Goal: Information Seeking & Learning: Learn about a topic

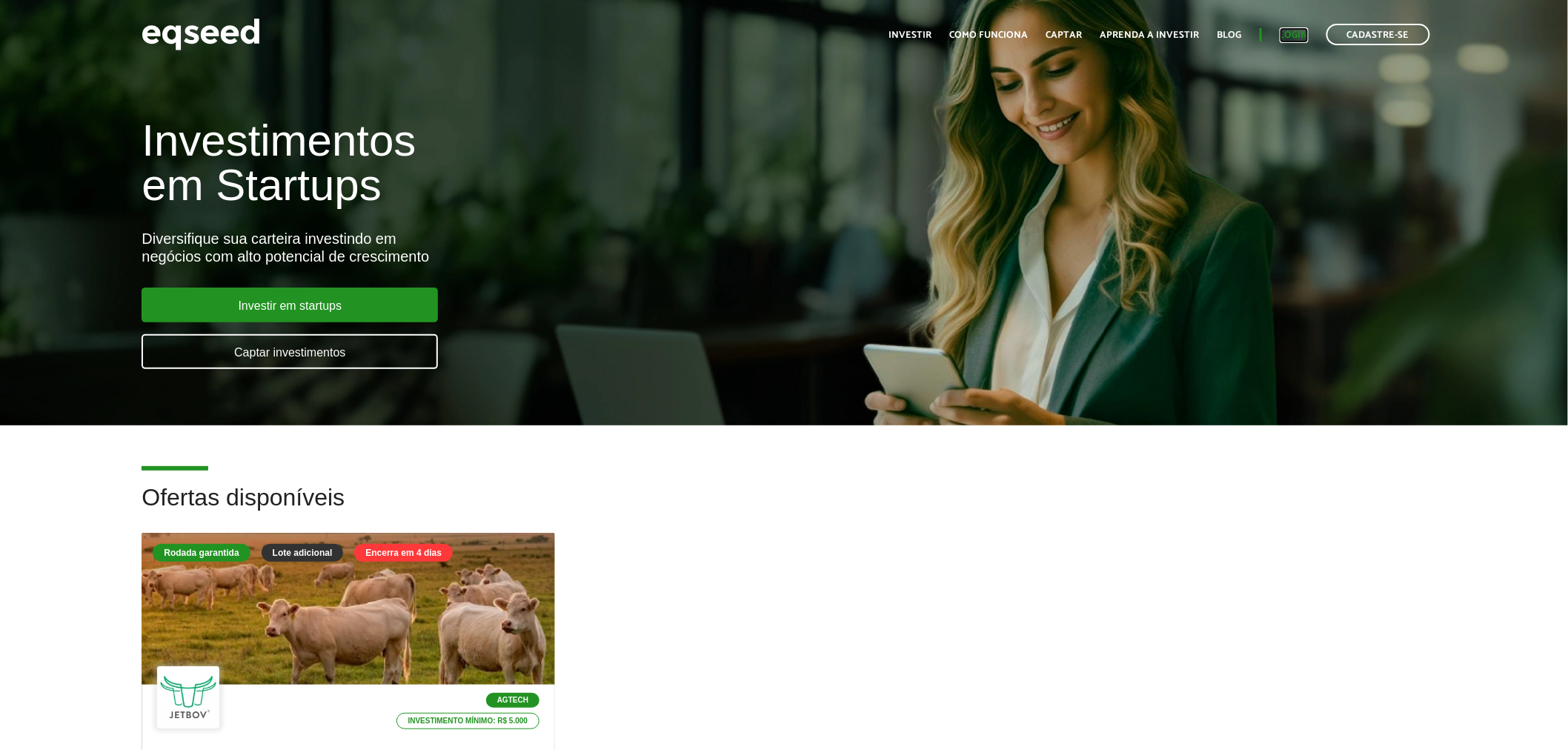
click at [1296, 35] on link "Login" at bounding box center [1294, 35] width 29 height 9
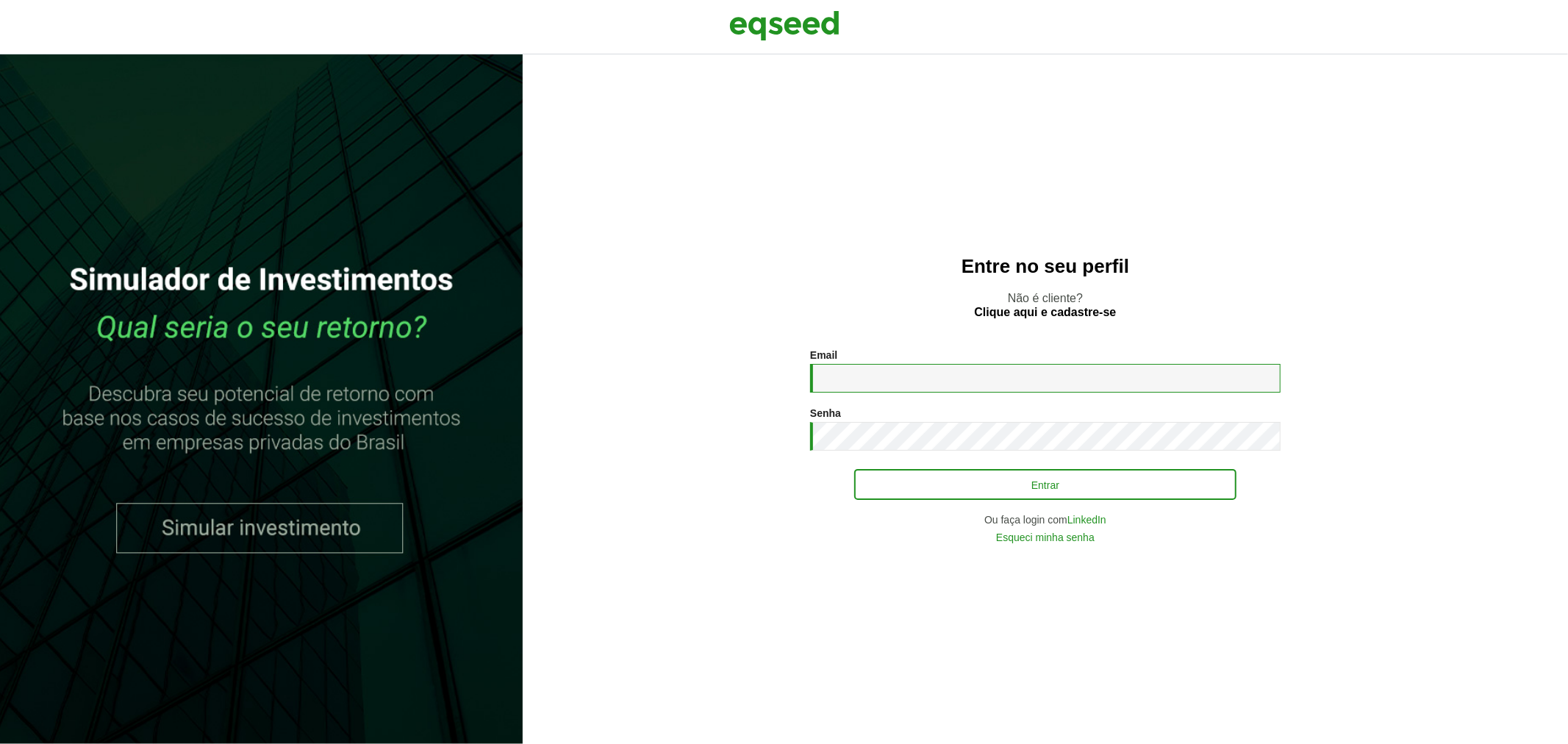
type input "**********"
click at [956, 482] on button "Entrar" at bounding box center [1045, 485] width 383 height 28
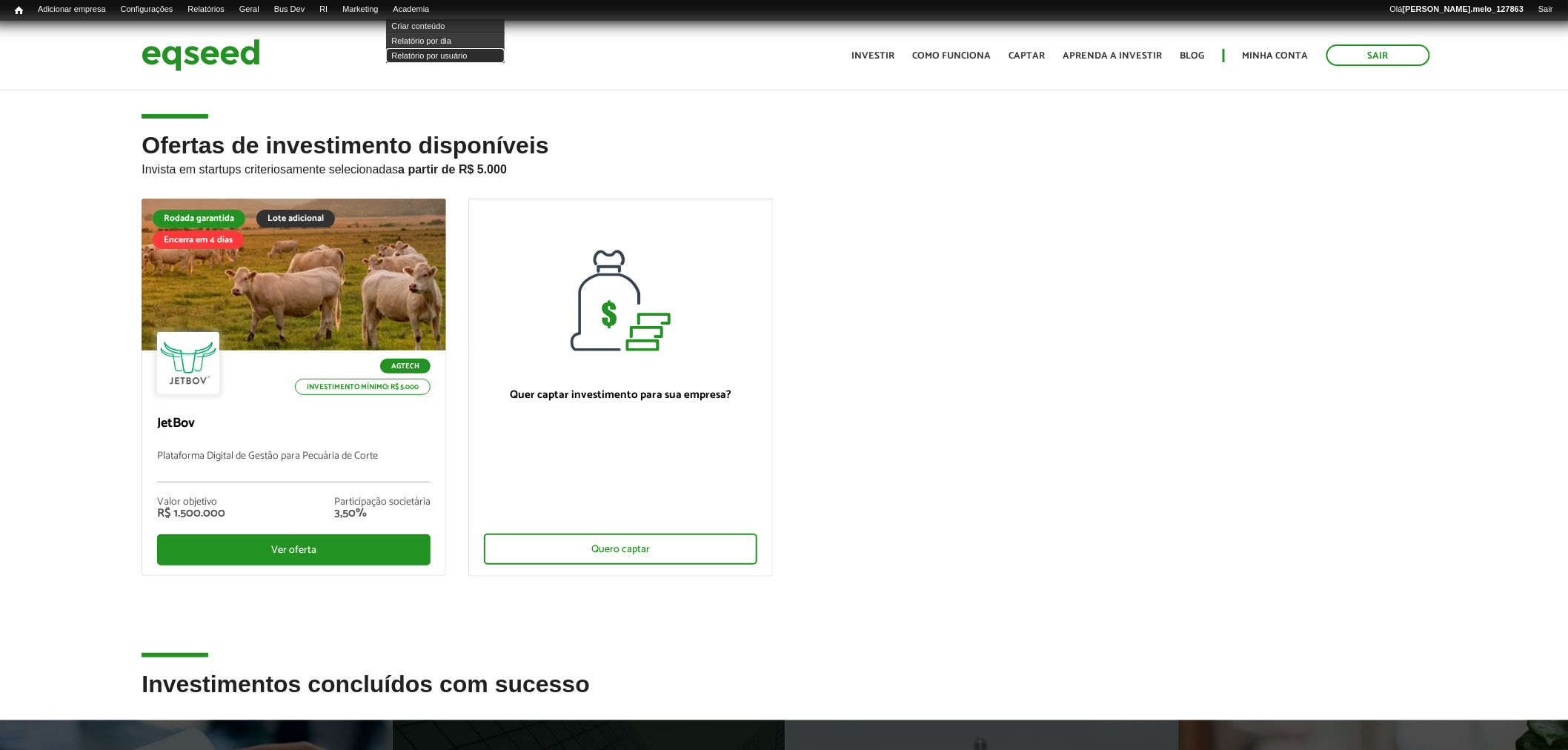
click at [454, 58] on link "Relatório por usuário" at bounding box center [445, 56] width 119 height 15
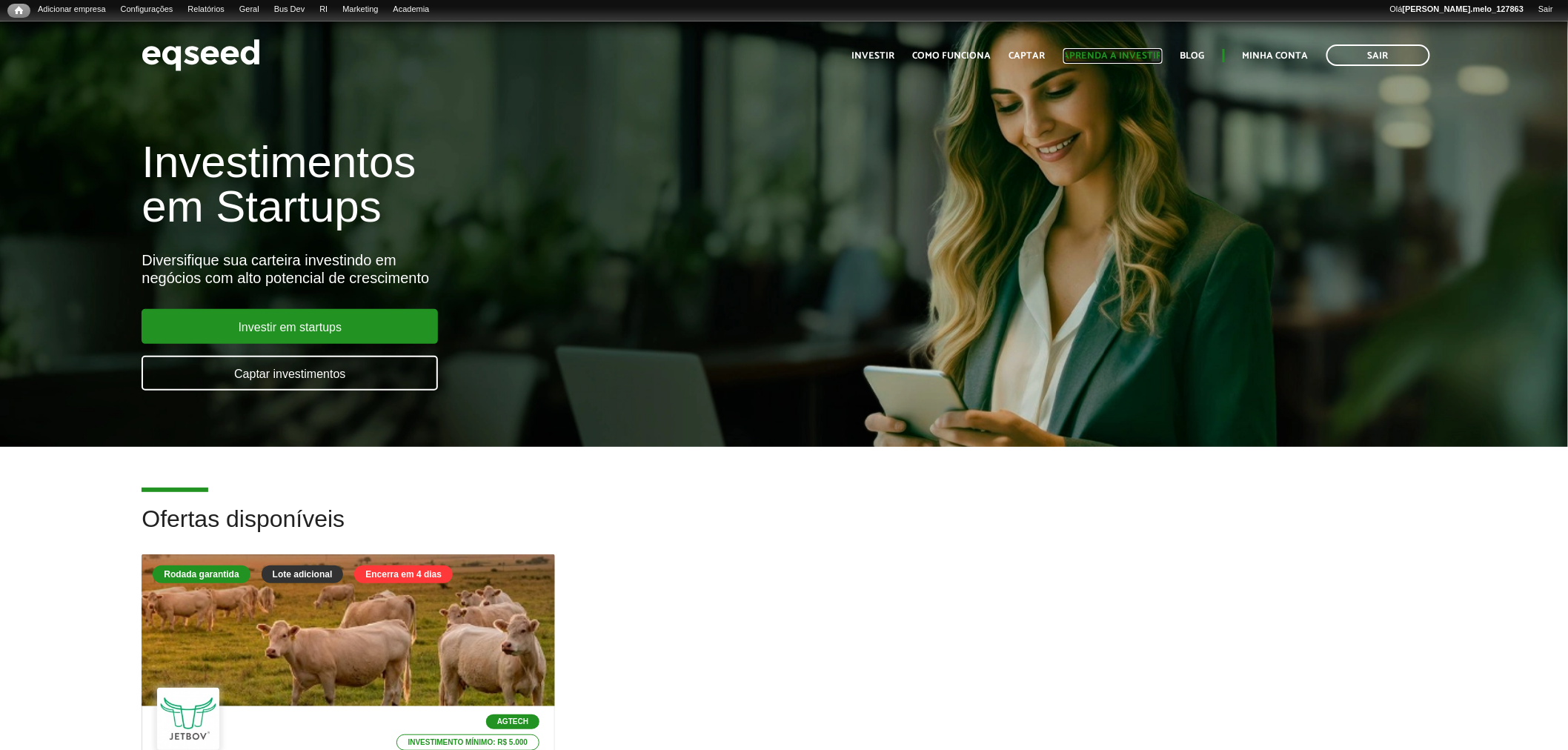
click at [1109, 56] on link "Aprenda a investir" at bounding box center [1113, 56] width 99 height 9
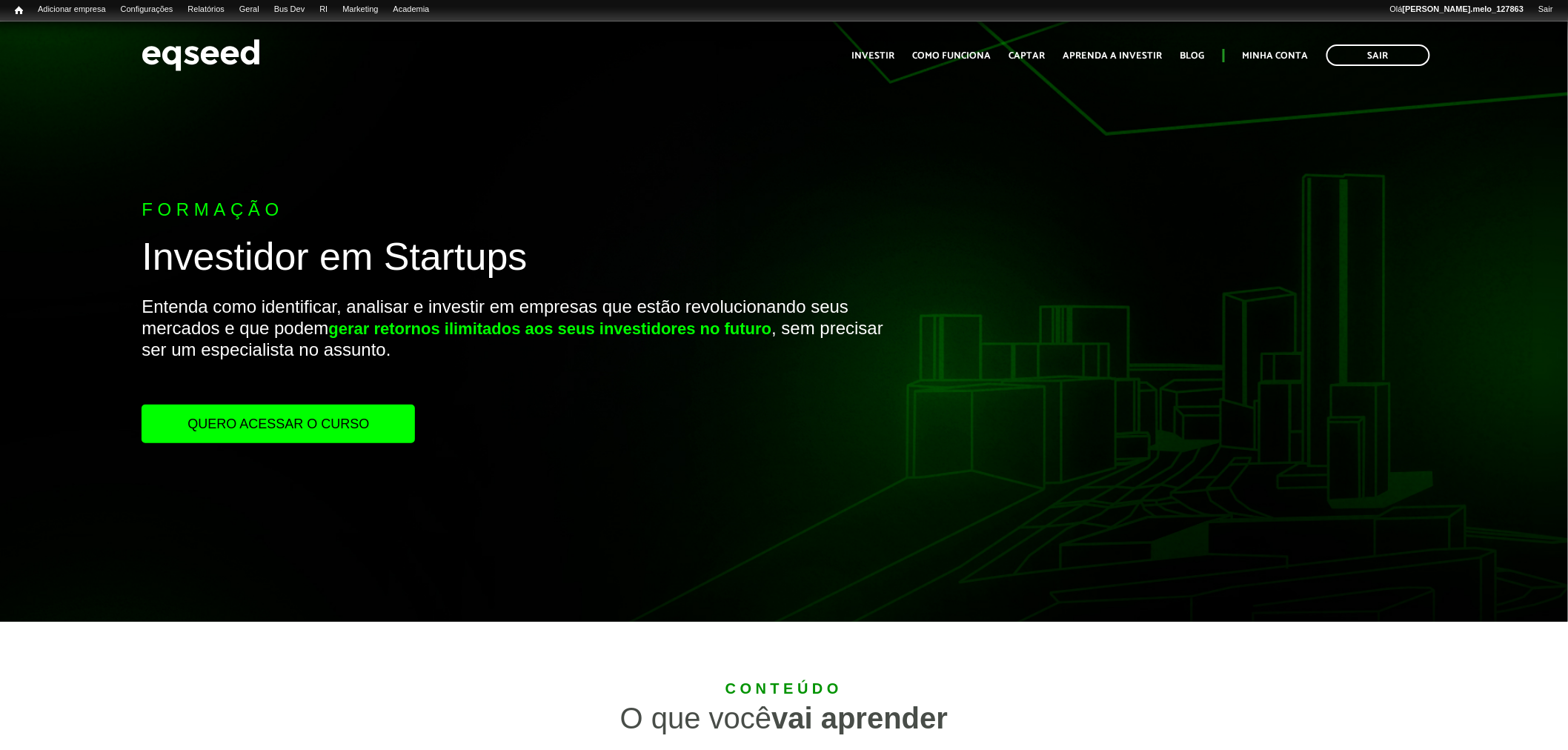
click at [269, 419] on link "Quero acessar o curso" at bounding box center [278, 424] width 273 height 39
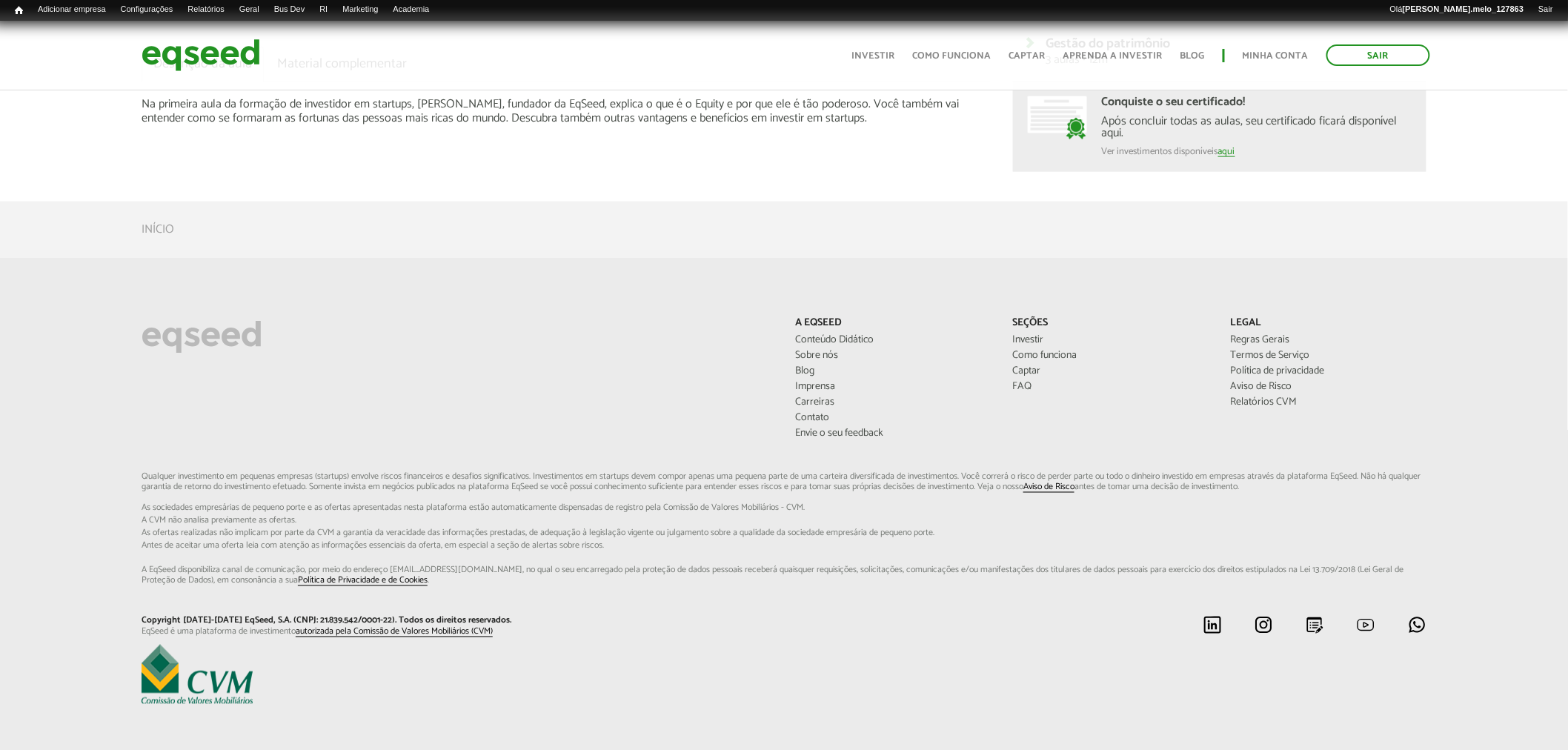
scroll to position [719, 0]
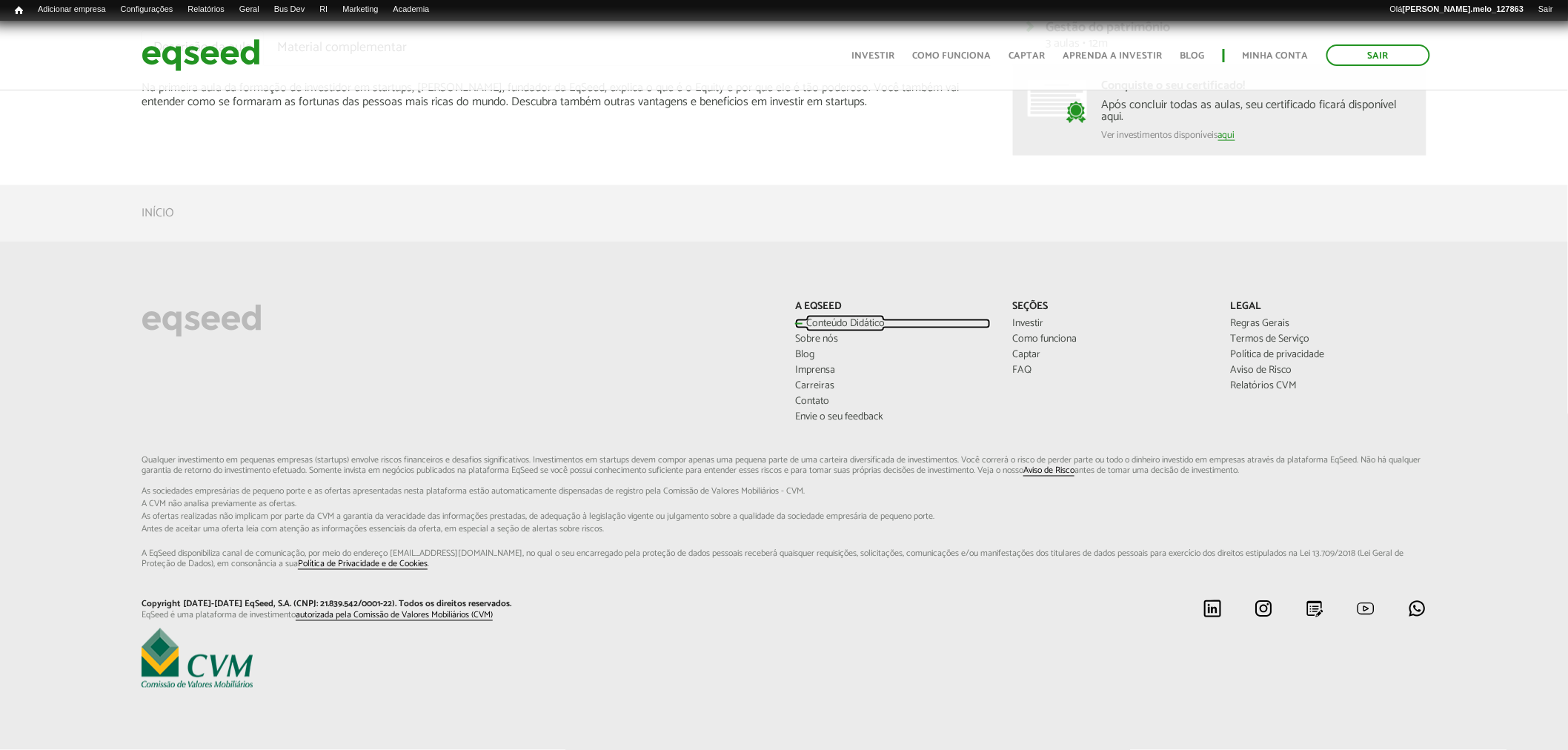
click at [846, 323] on link "Conteúdo Didático" at bounding box center [892, 324] width 195 height 10
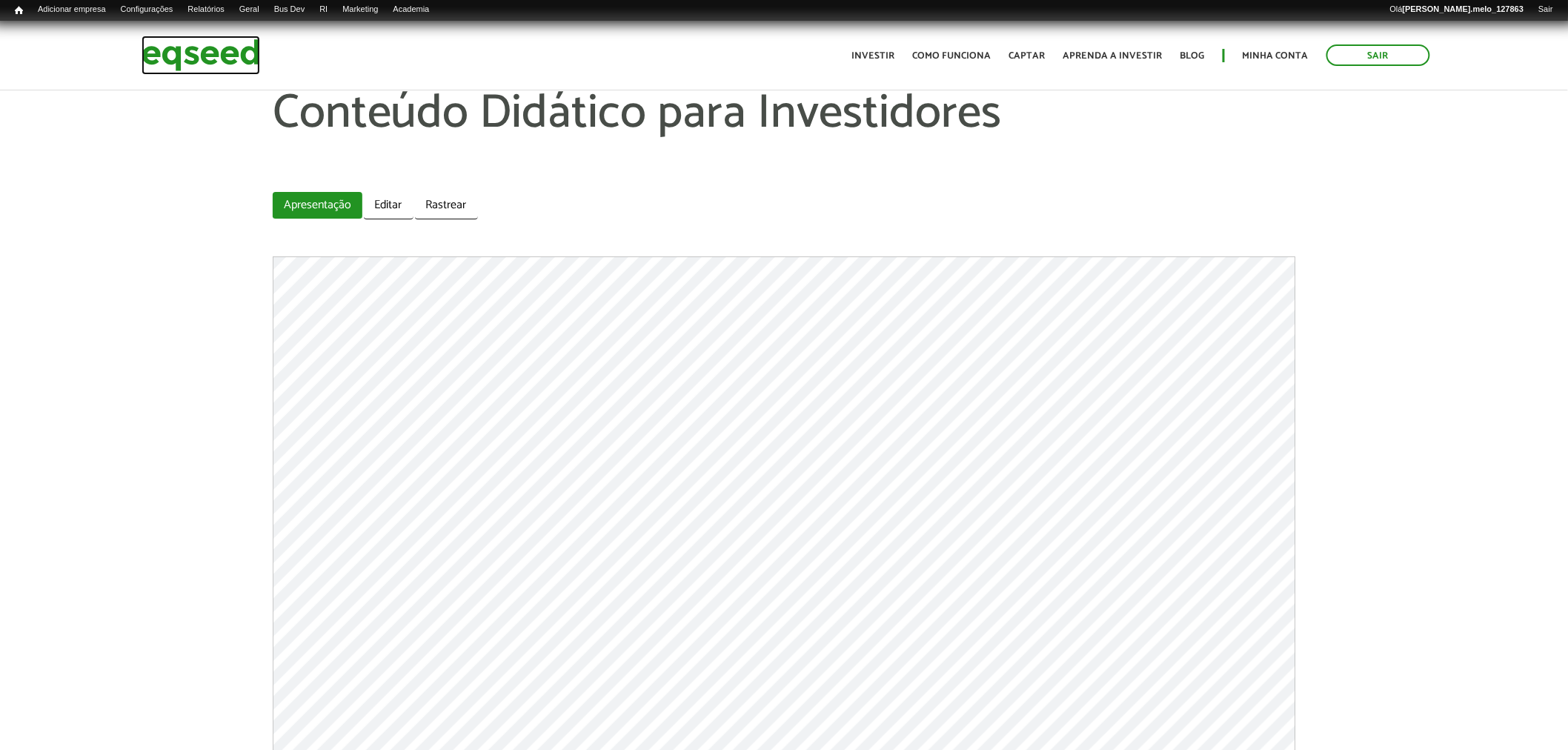
click at [181, 57] on img at bounding box center [201, 56] width 119 height 40
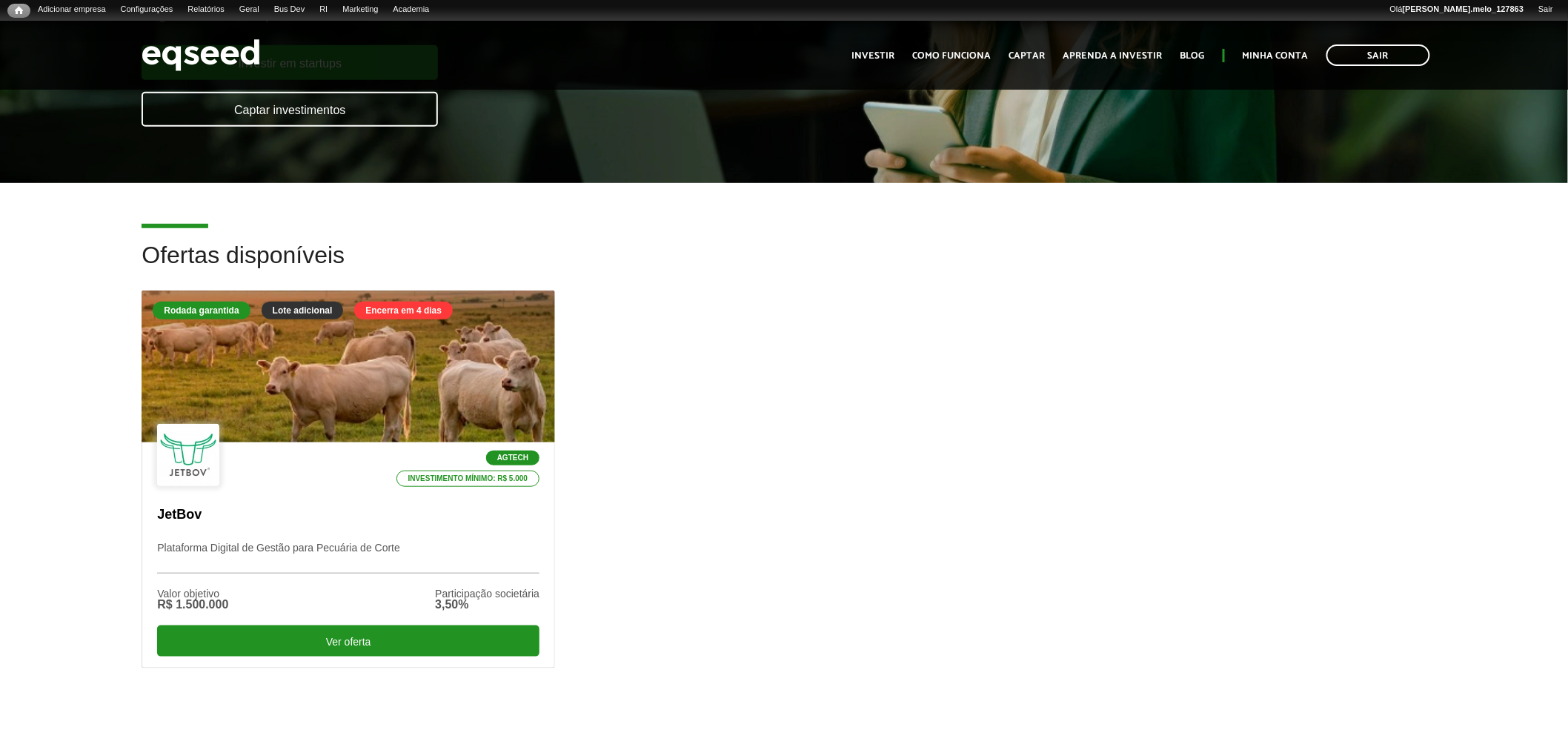
scroll to position [82, 0]
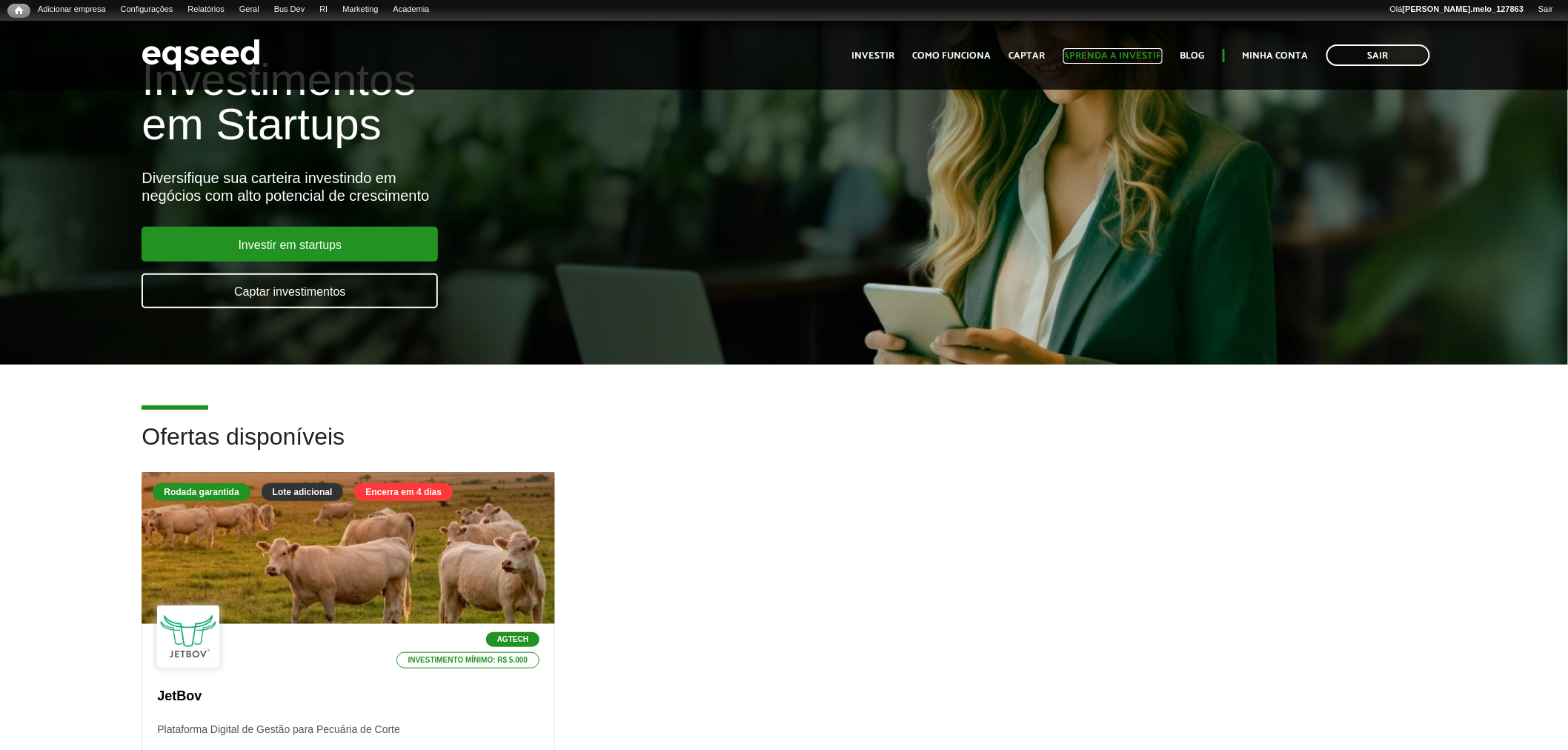
click at [1098, 58] on link "Aprenda a investir" at bounding box center [1113, 56] width 99 height 9
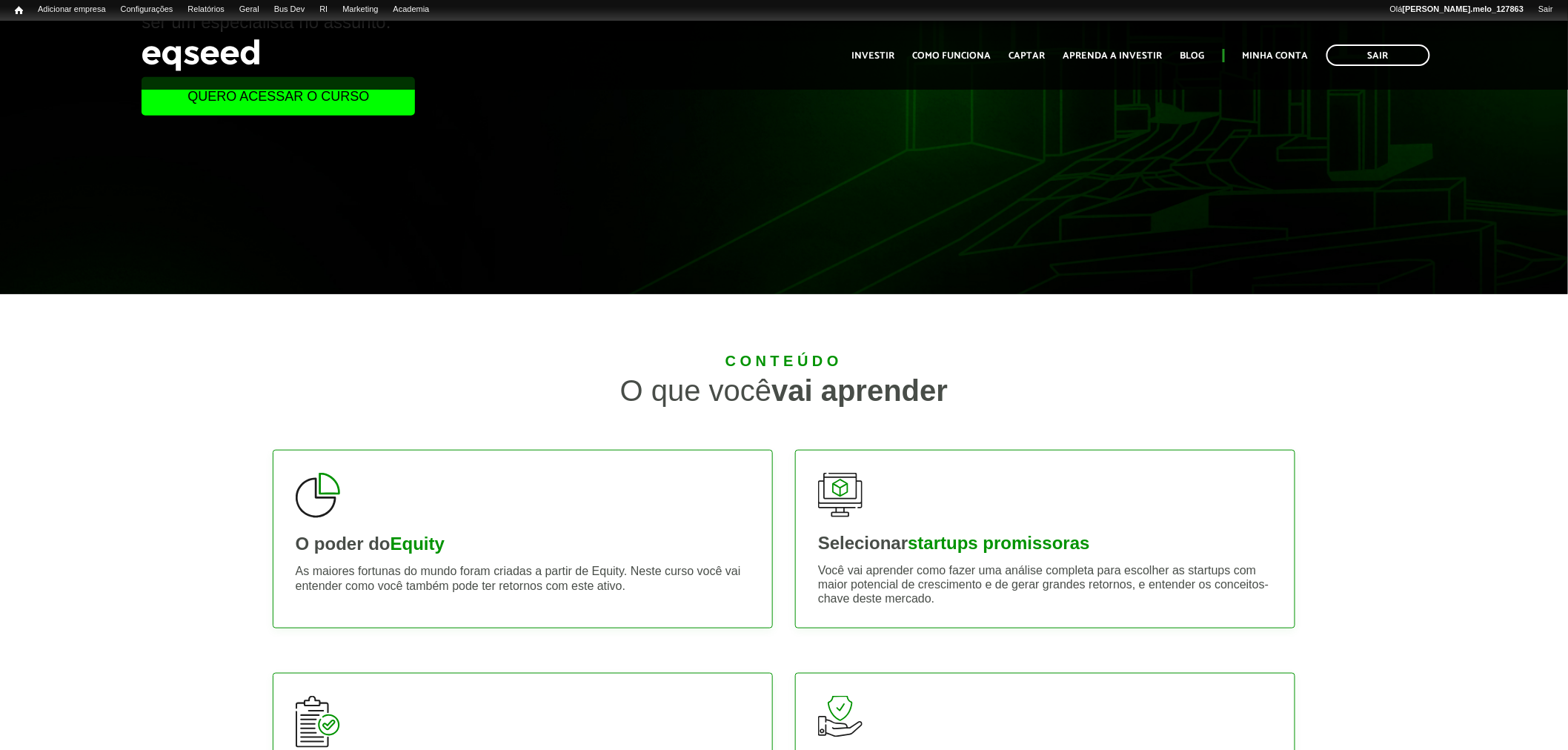
scroll to position [164, 0]
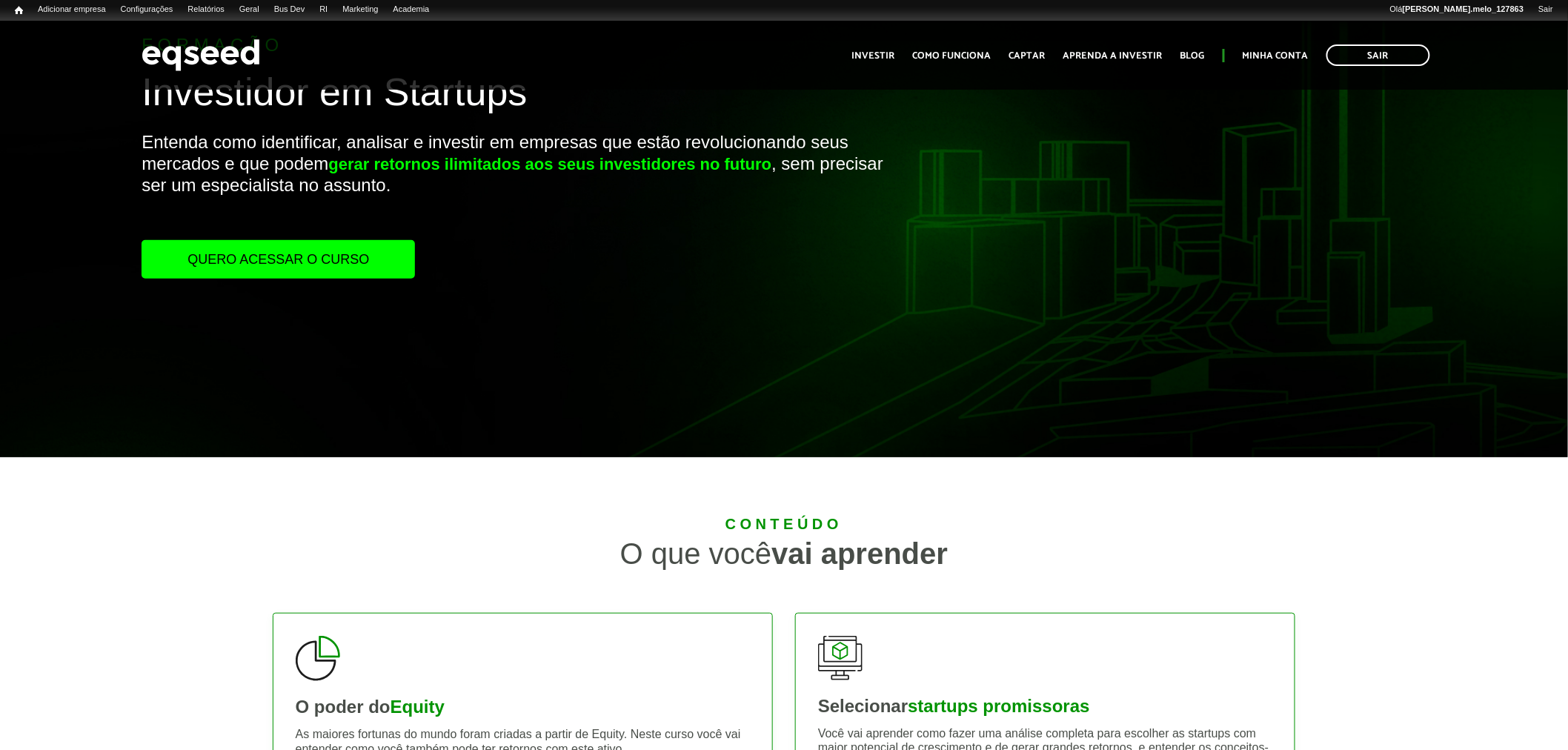
click at [353, 268] on link "Quero acessar o curso" at bounding box center [278, 259] width 273 height 39
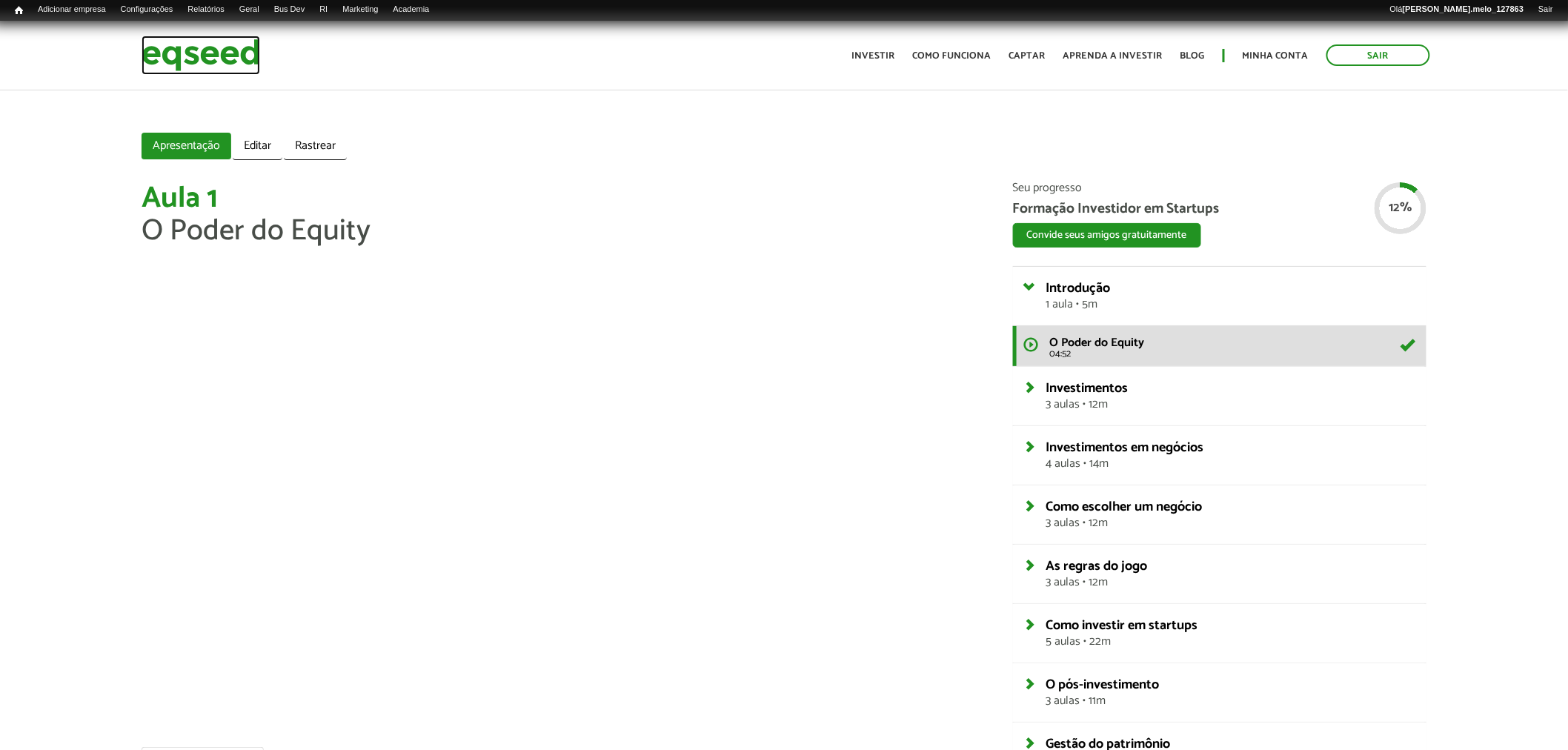
click at [226, 61] on img at bounding box center [201, 56] width 119 height 40
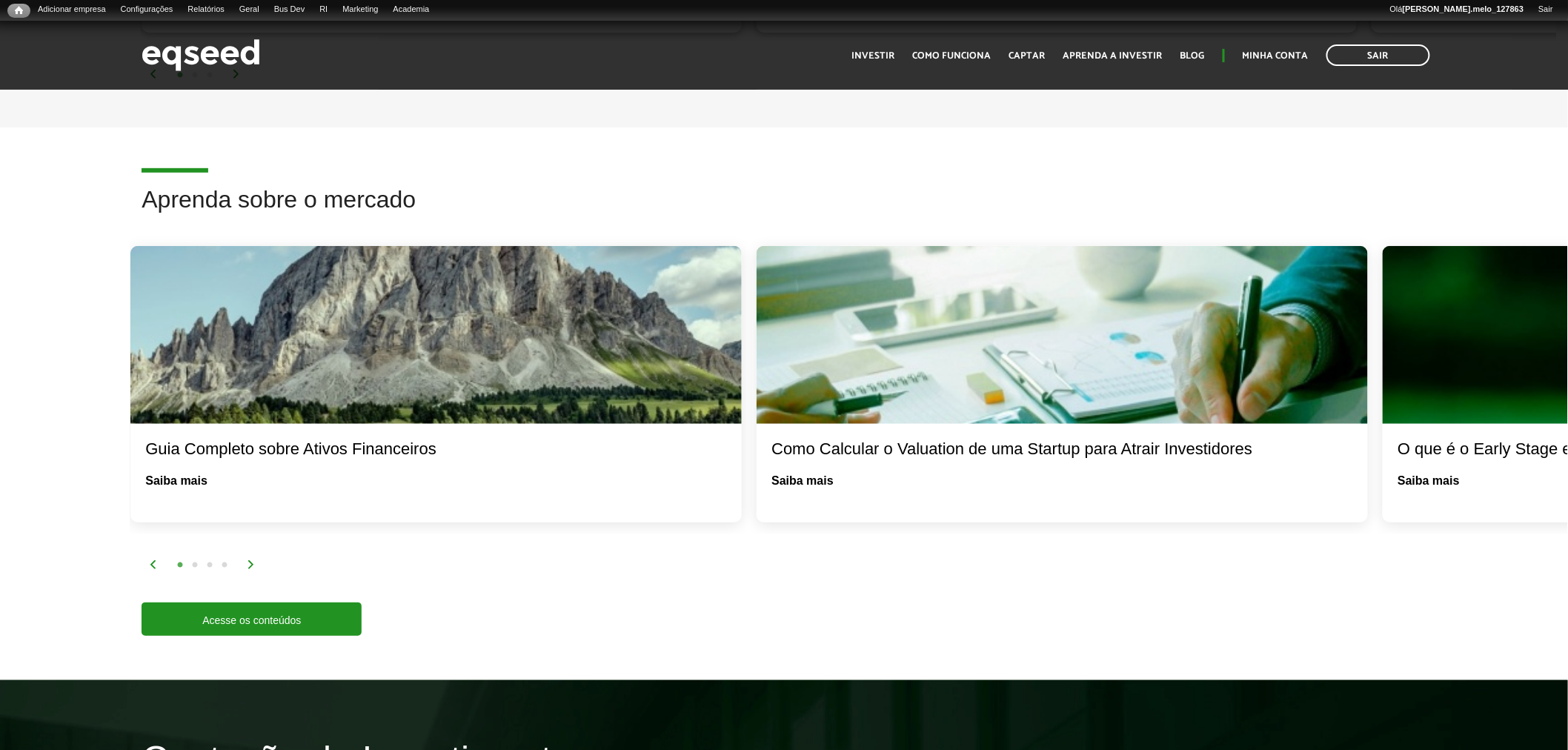
scroll to position [2553, 0]
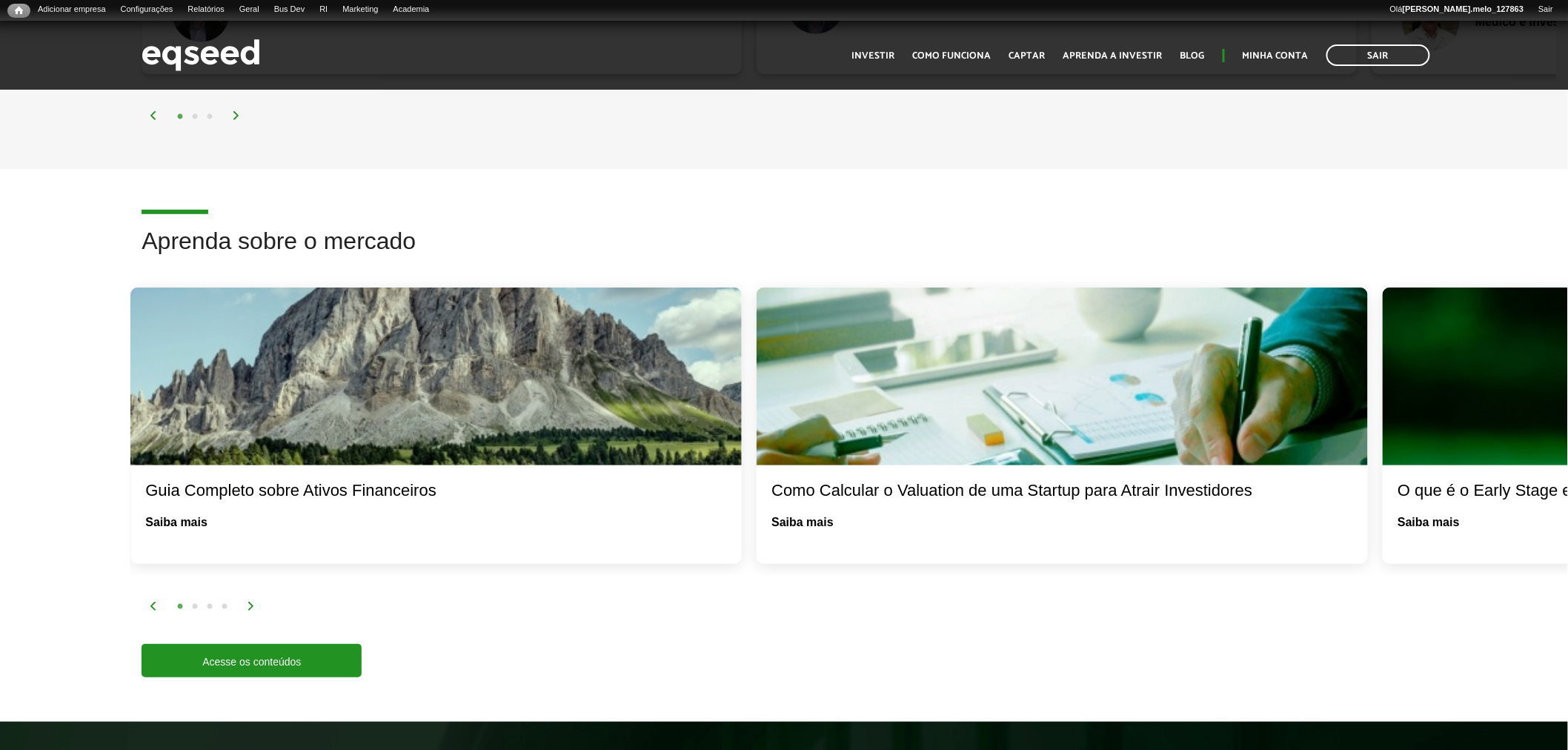
click at [256, 597] on div "1 2 3 4" at bounding box center [852, 606] width 1408 height 17
click at [250, 602] on img at bounding box center [251, 606] width 8 height 8
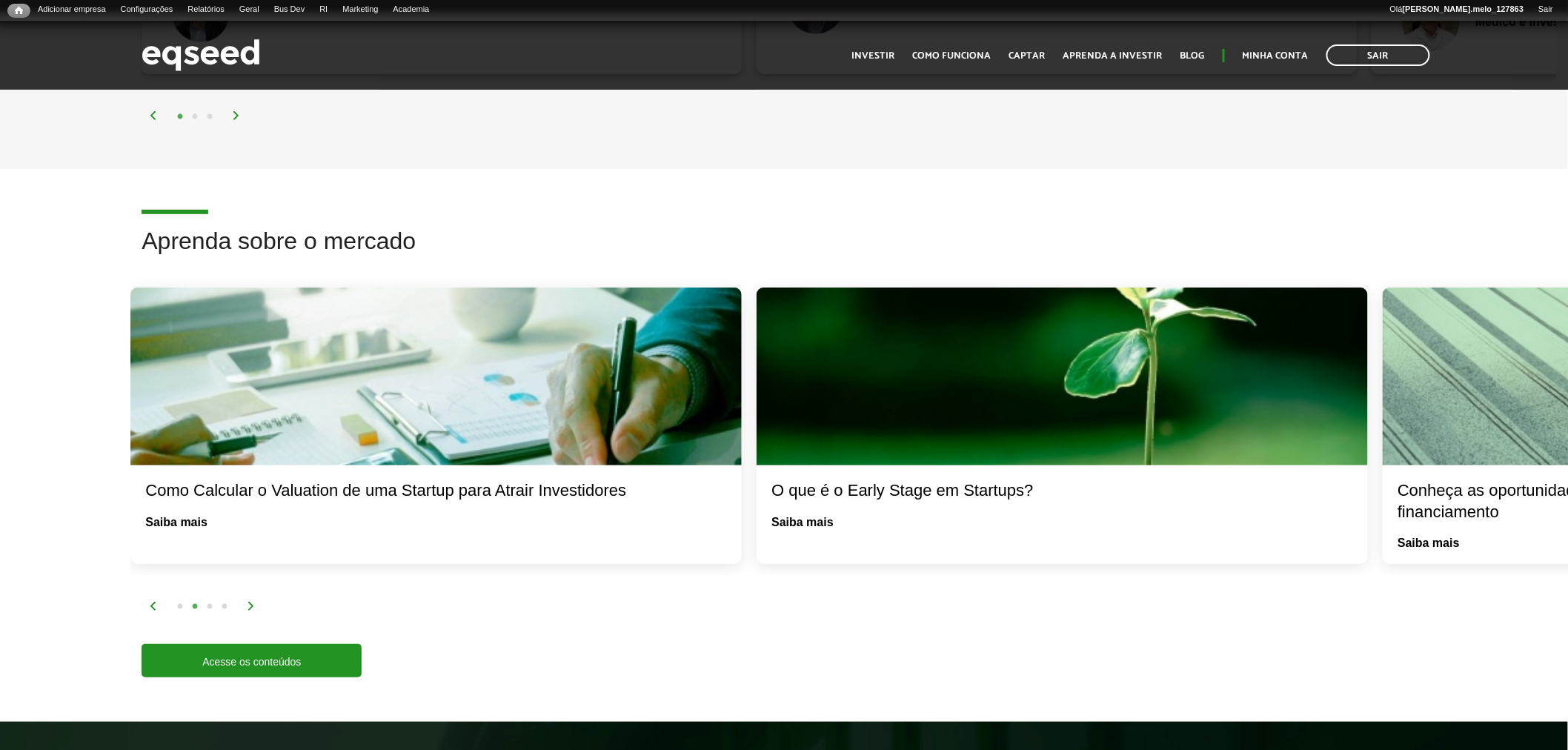
click at [250, 602] on img at bounding box center [251, 606] width 8 height 8
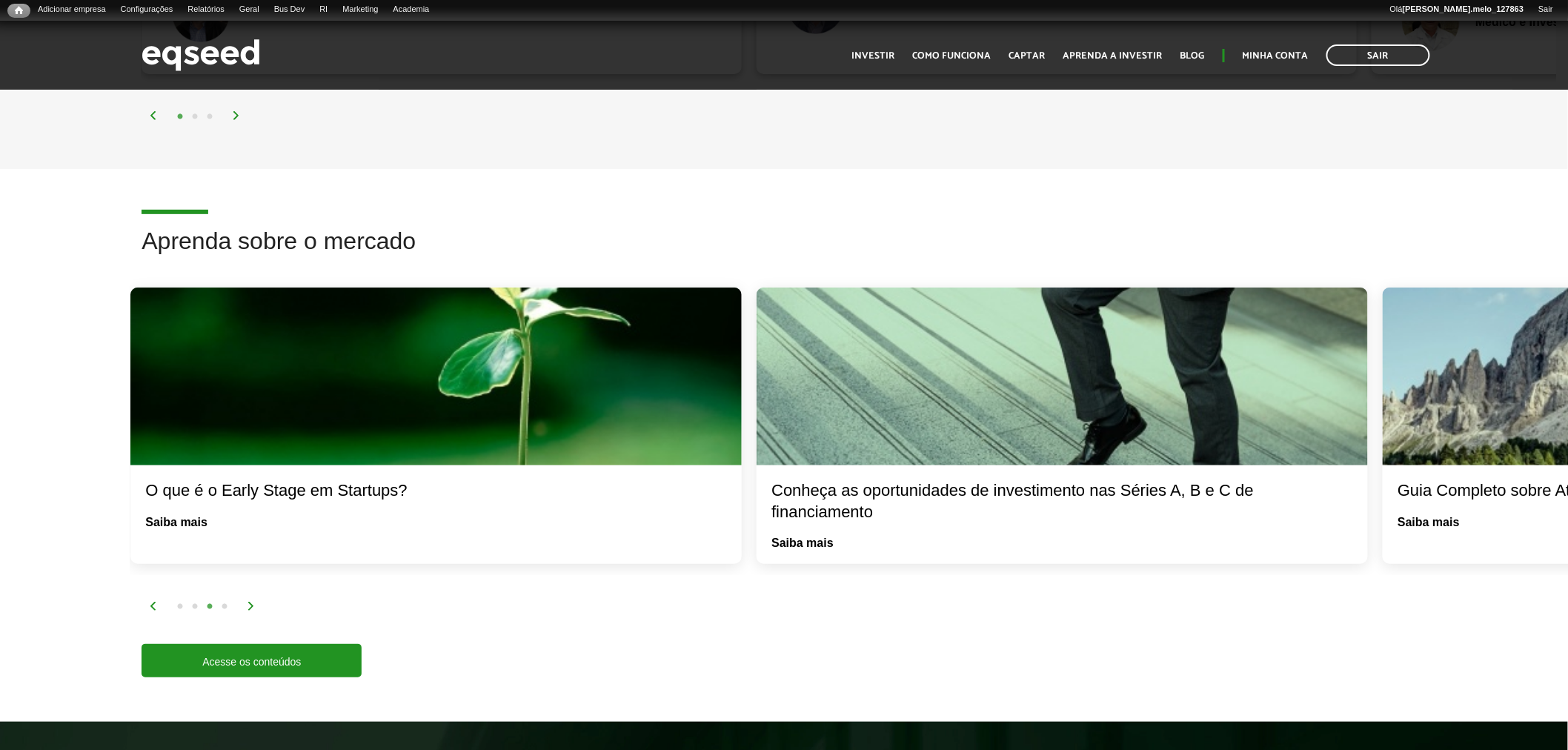
click at [250, 602] on img at bounding box center [251, 606] width 8 height 8
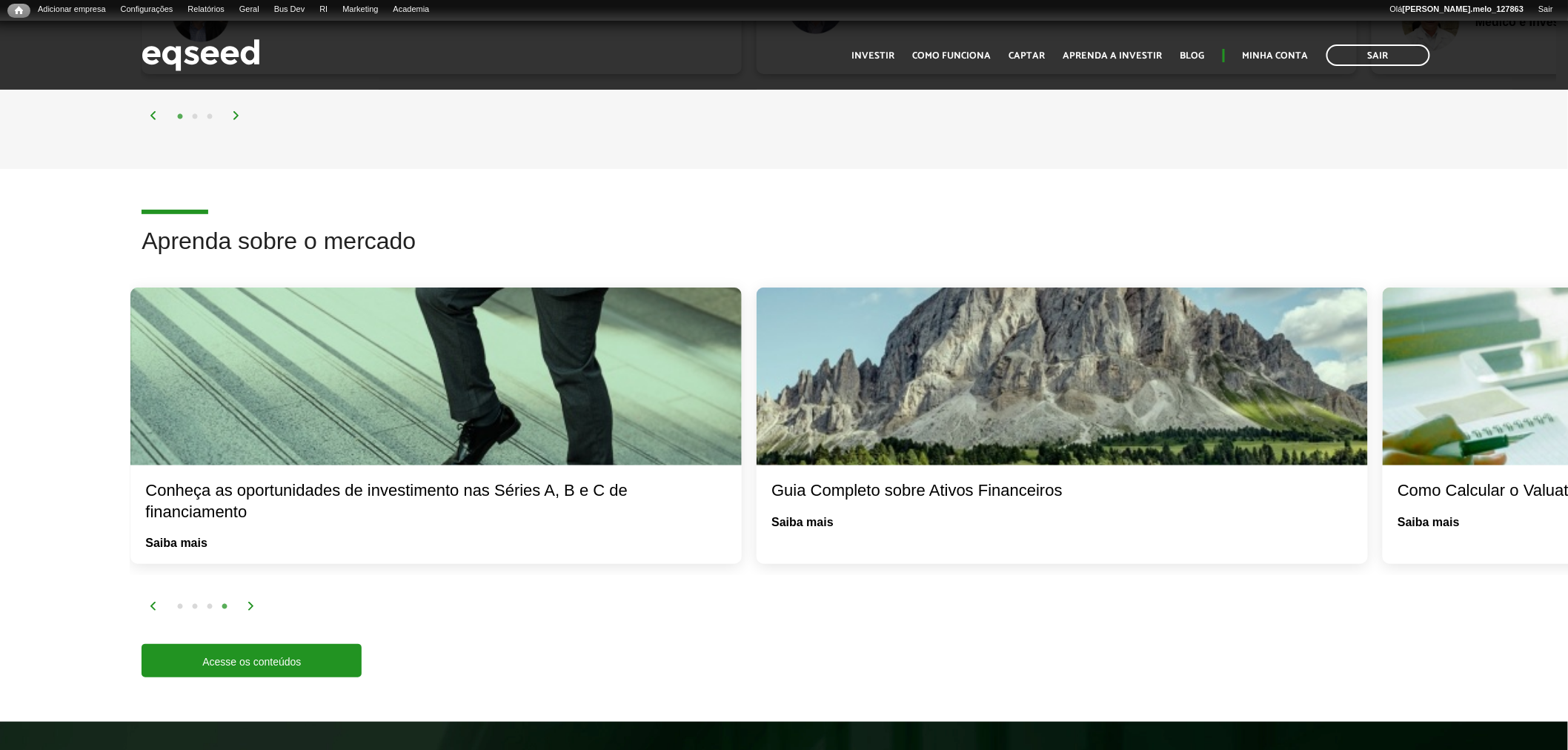
click at [250, 602] on img at bounding box center [251, 606] width 8 height 8
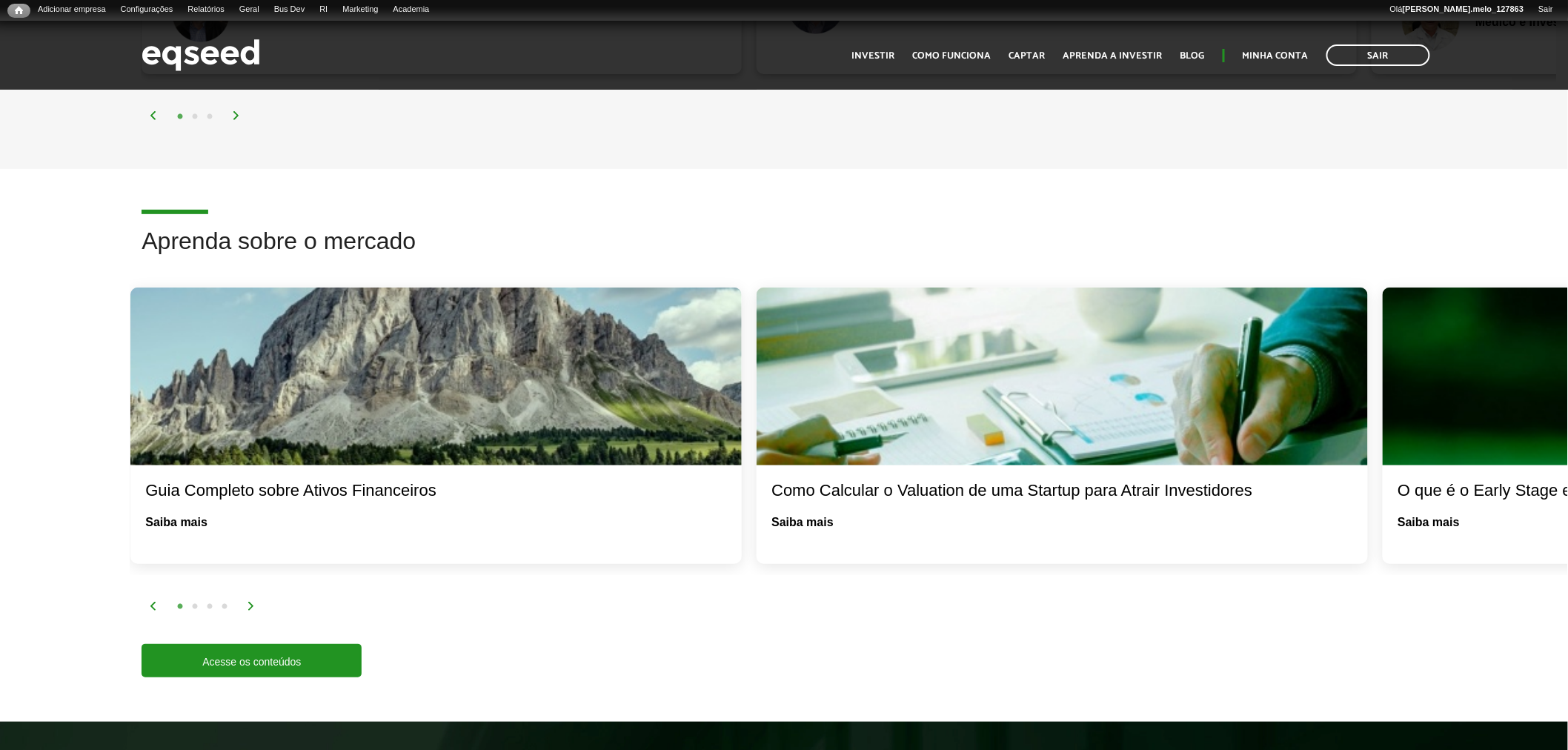
click at [250, 602] on img at bounding box center [251, 606] width 8 height 8
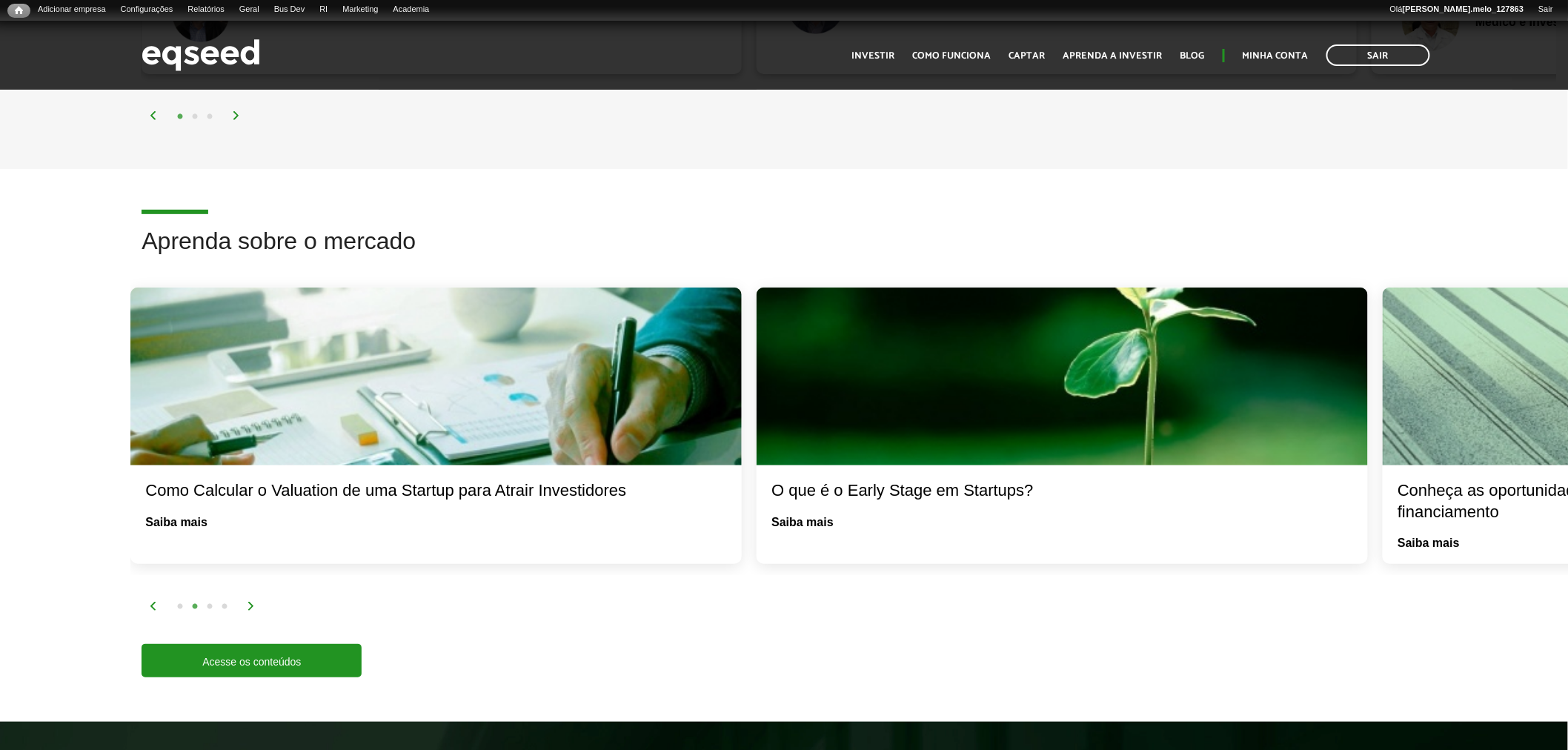
click at [250, 602] on img at bounding box center [251, 606] width 8 height 8
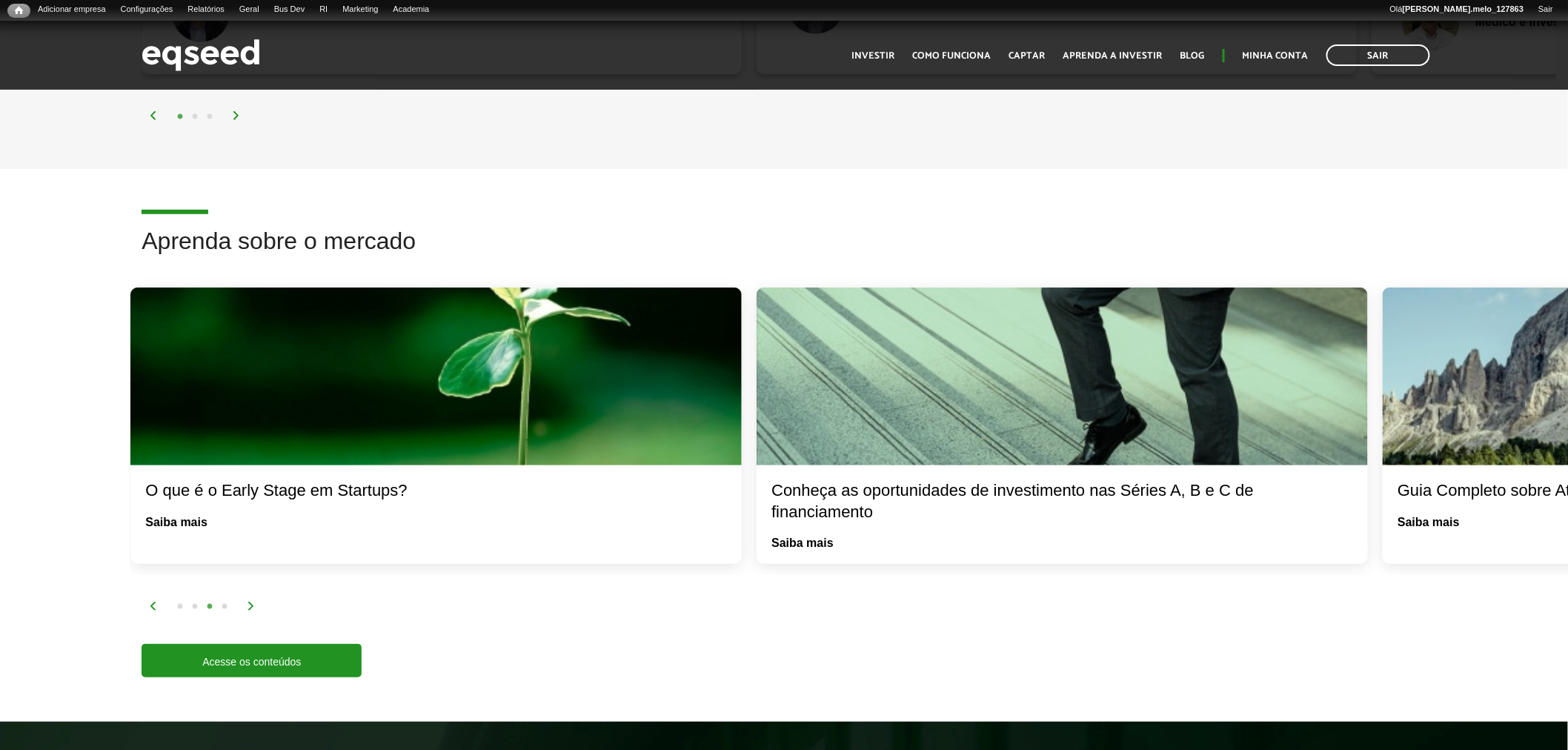
click at [250, 602] on img at bounding box center [251, 606] width 8 height 8
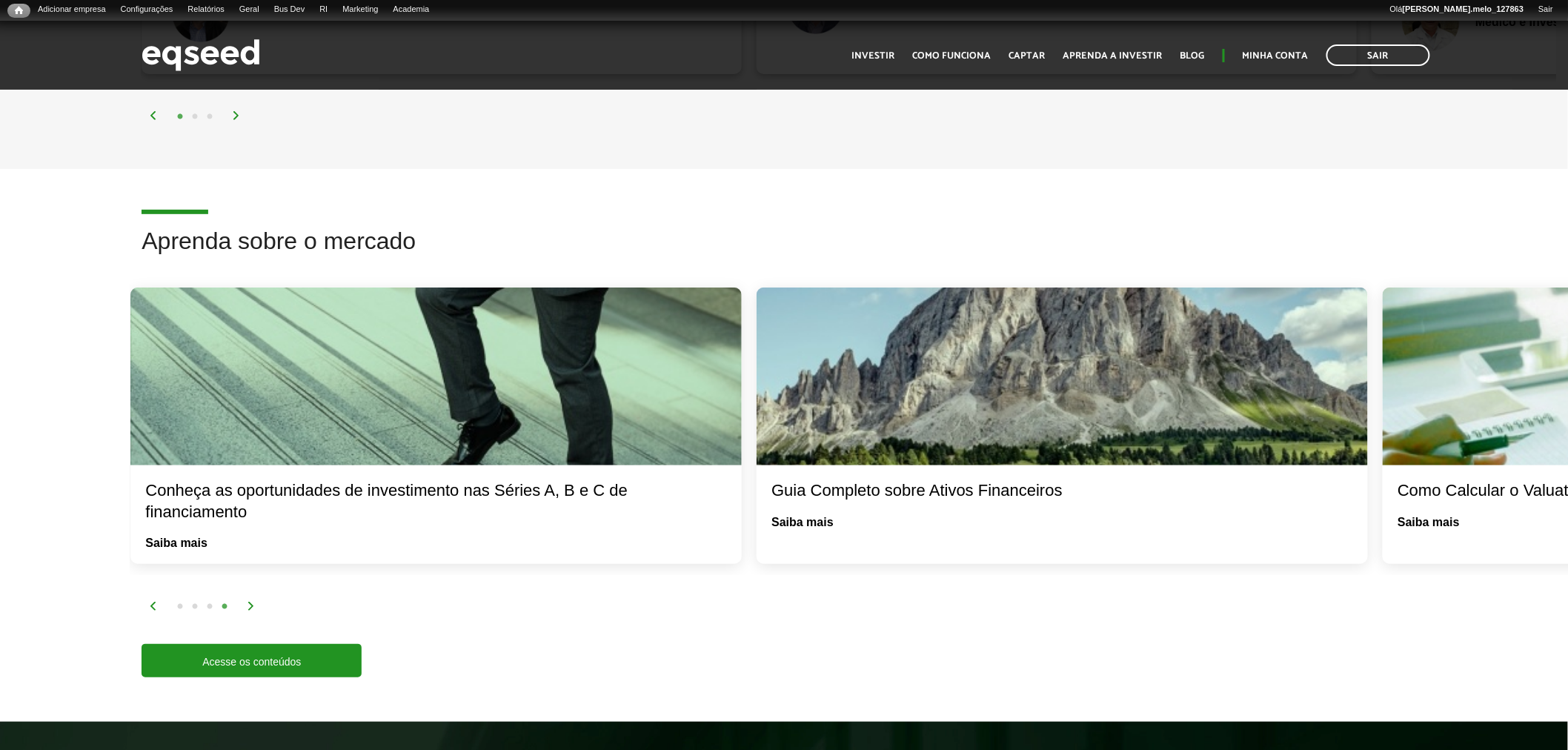
click at [249, 602] on img at bounding box center [251, 606] width 8 height 8
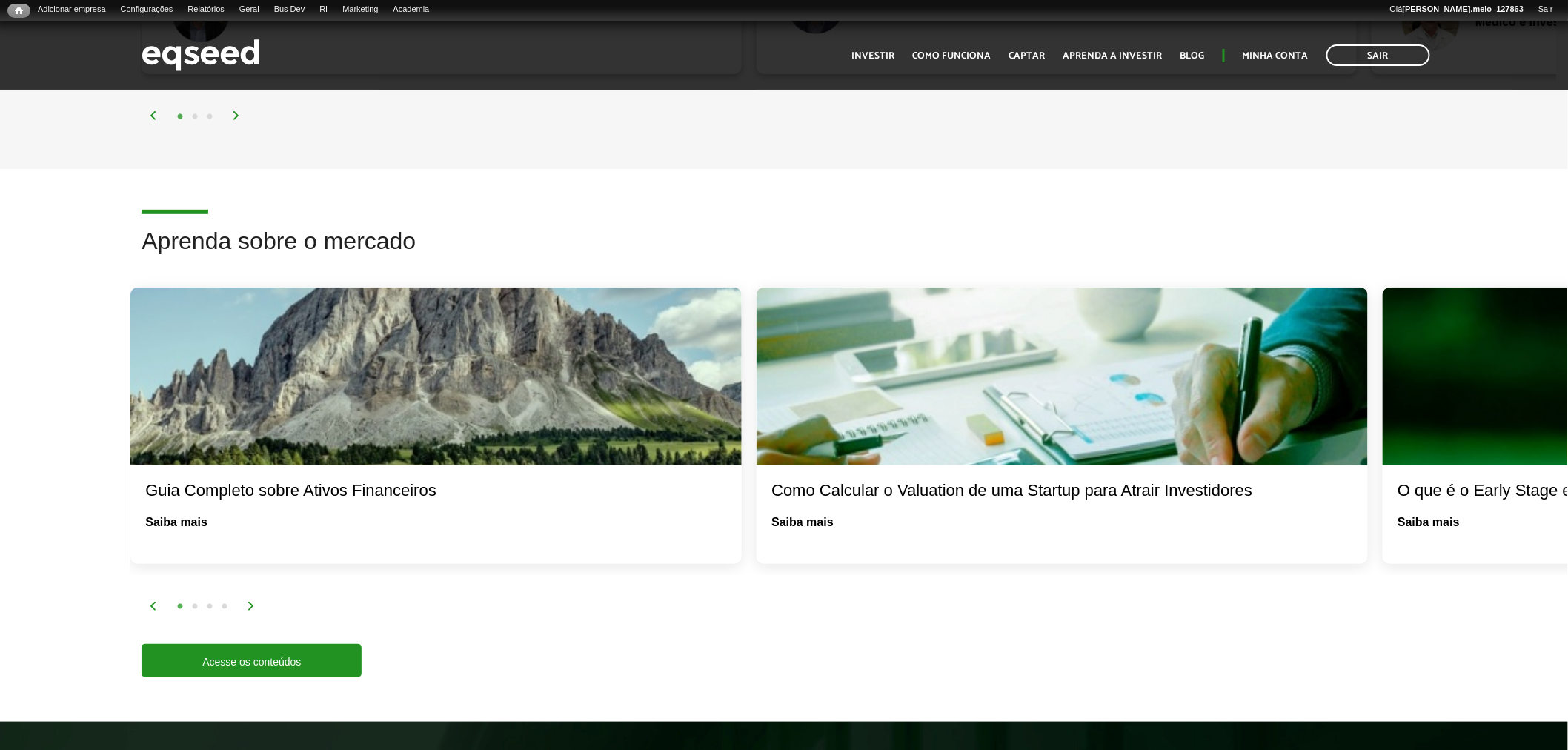
click at [249, 602] on img at bounding box center [251, 606] width 8 height 8
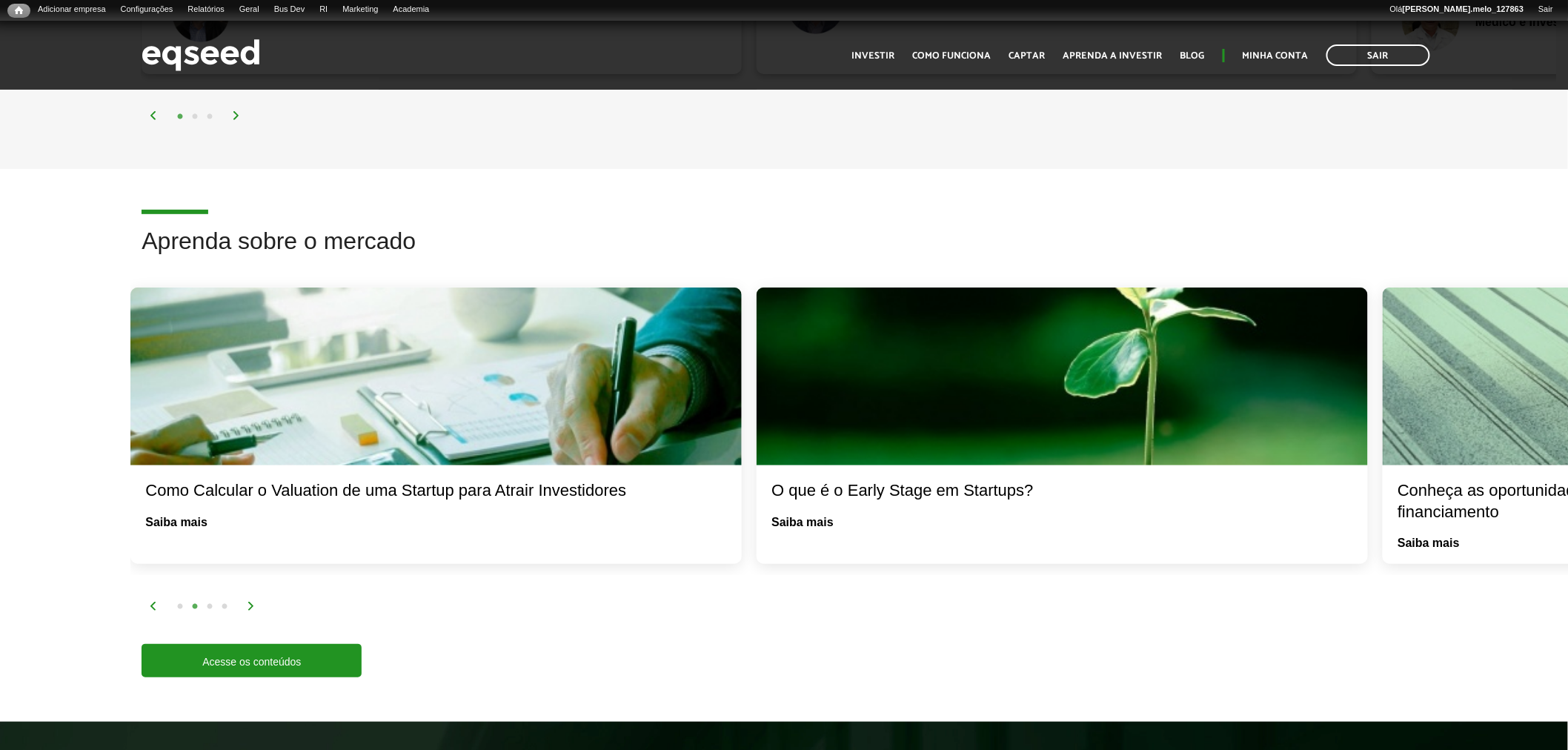
click at [249, 602] on img at bounding box center [251, 606] width 8 height 8
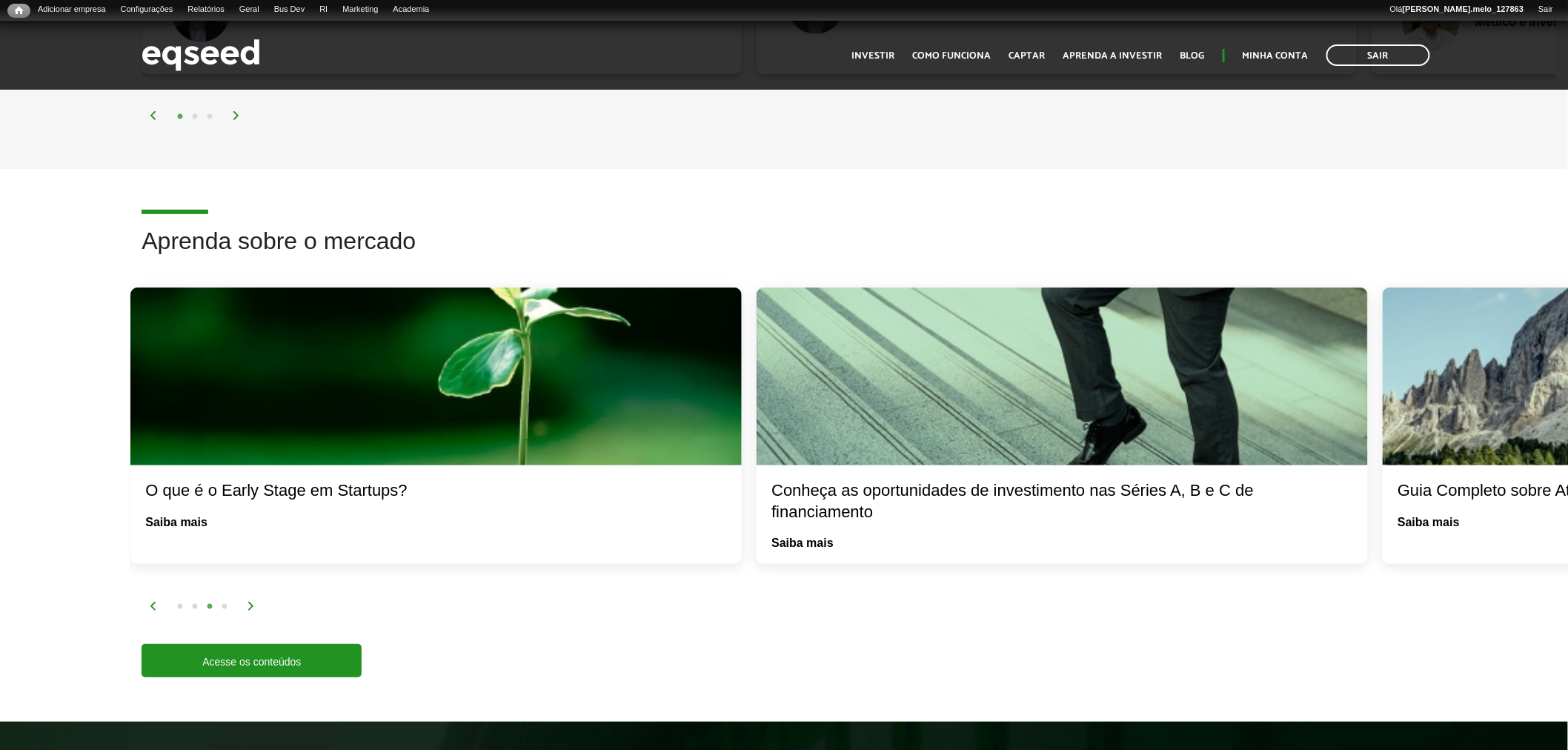
click at [249, 602] on img at bounding box center [251, 606] width 8 height 8
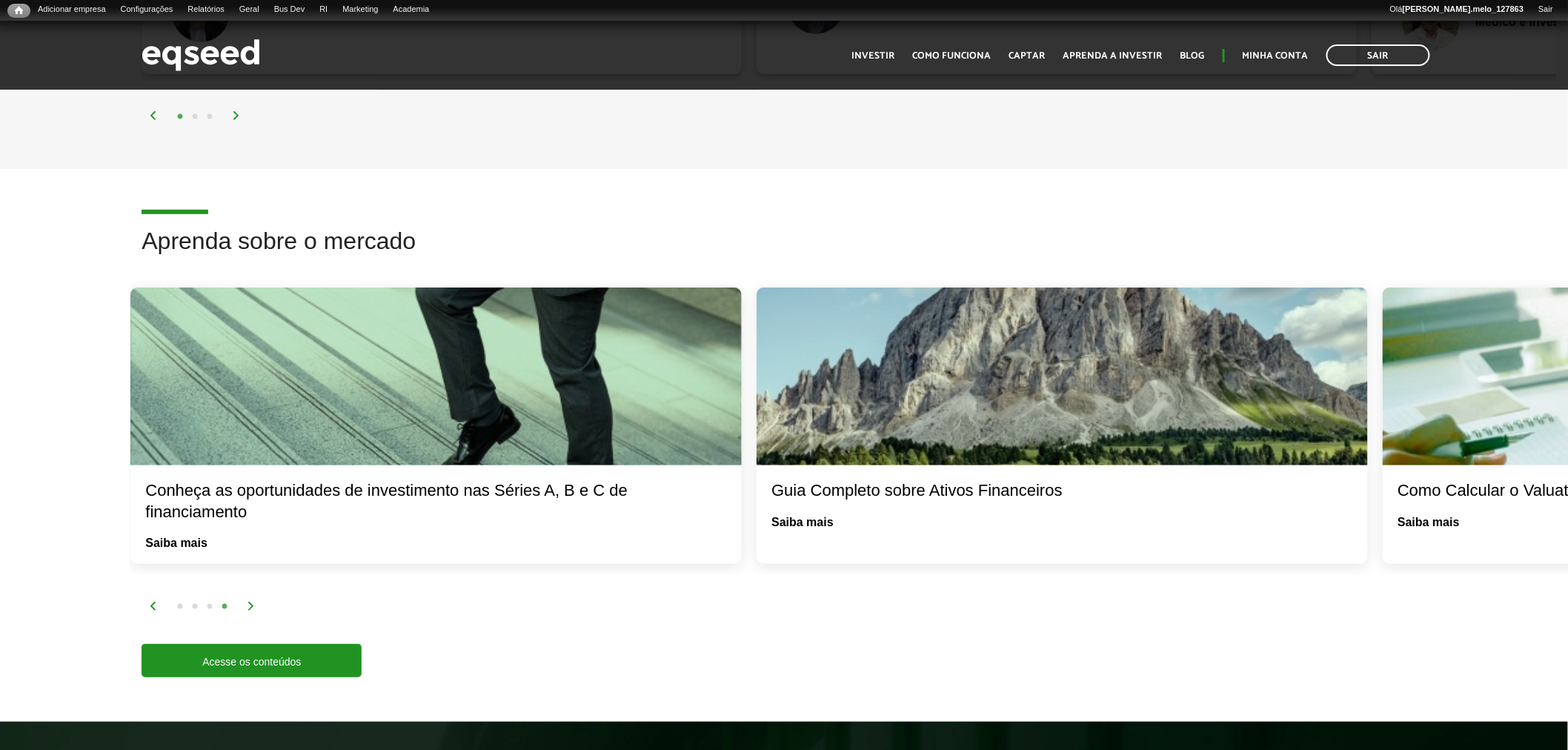
click at [249, 602] on img at bounding box center [251, 606] width 8 height 8
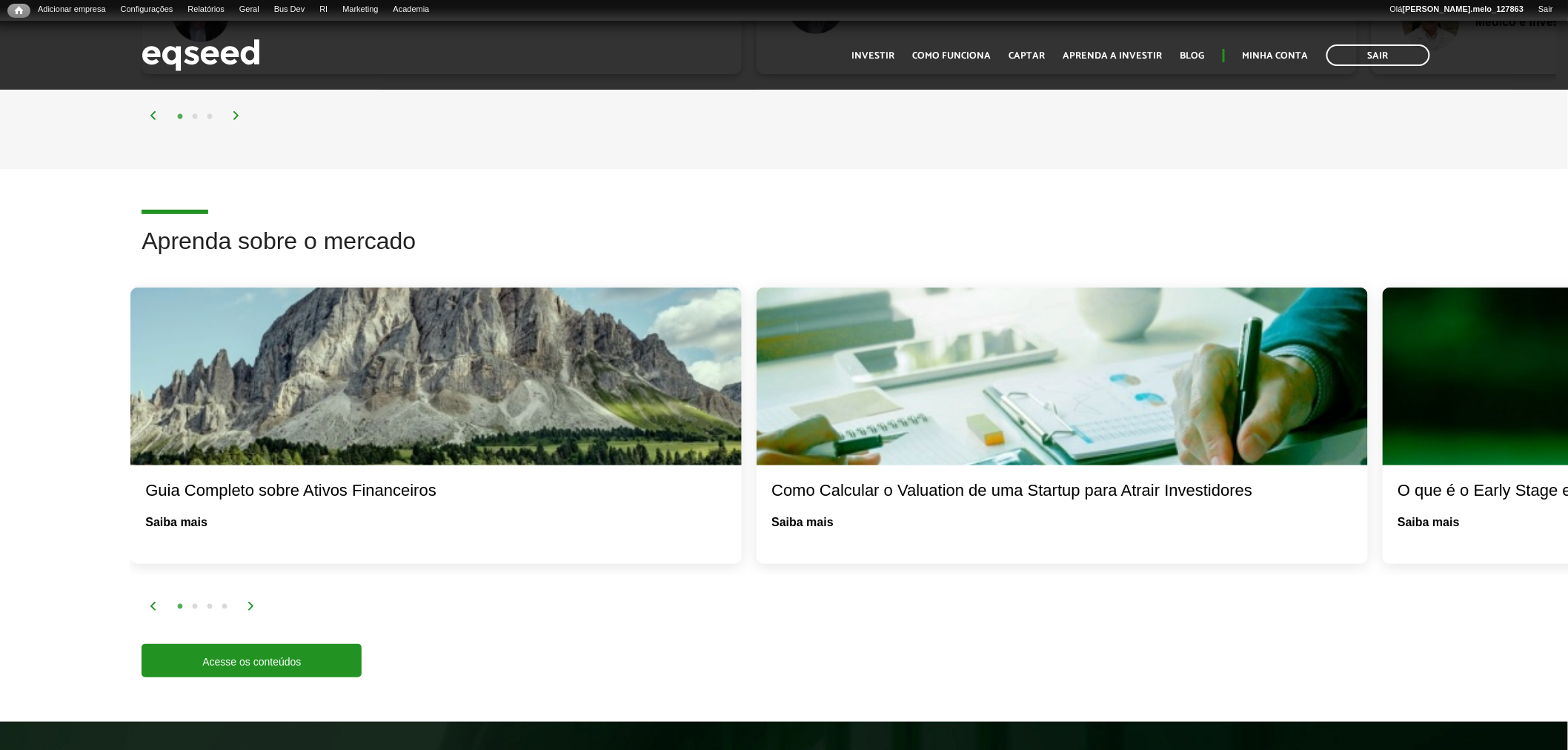
click at [249, 602] on img at bounding box center [251, 606] width 8 height 8
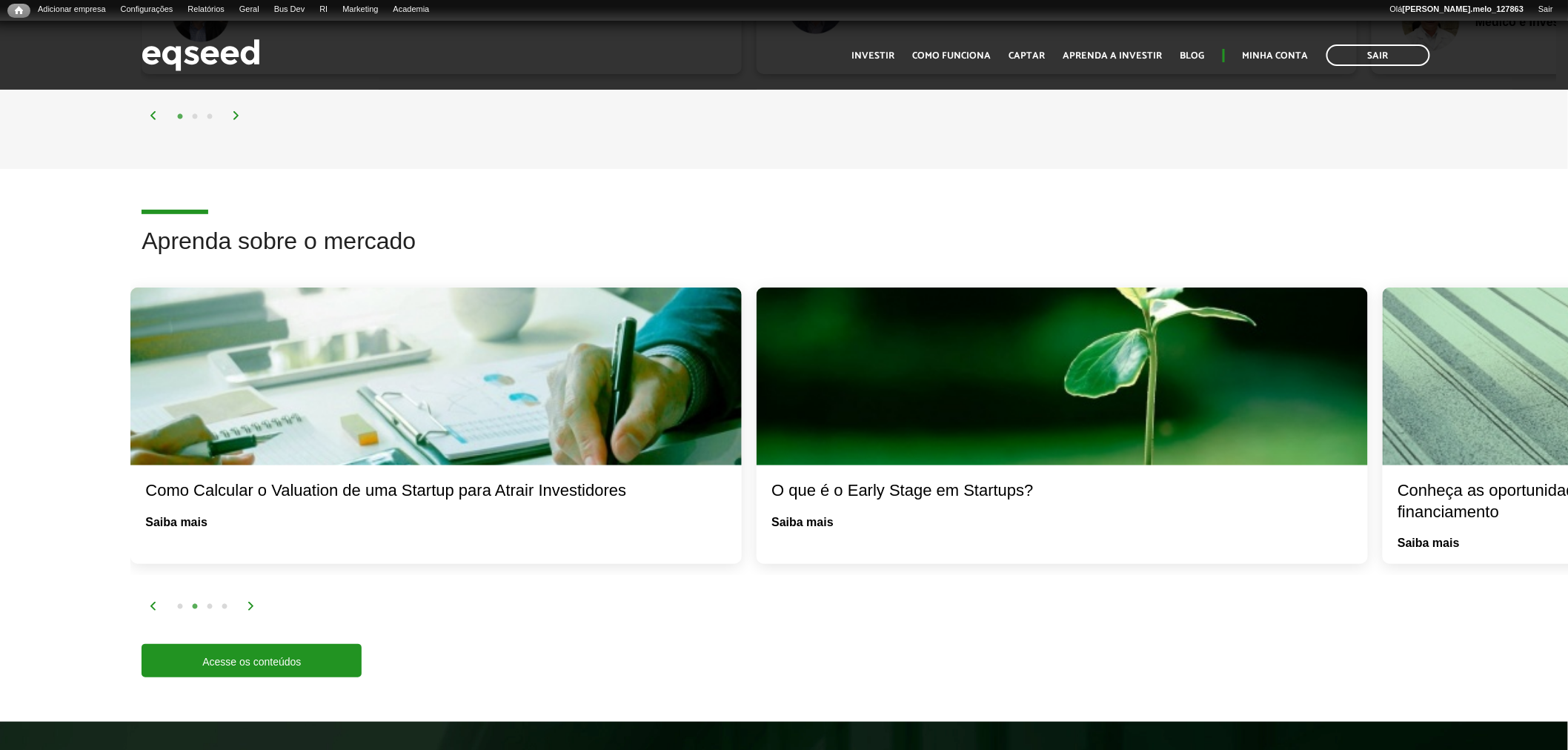
click at [249, 602] on img at bounding box center [251, 606] width 8 height 8
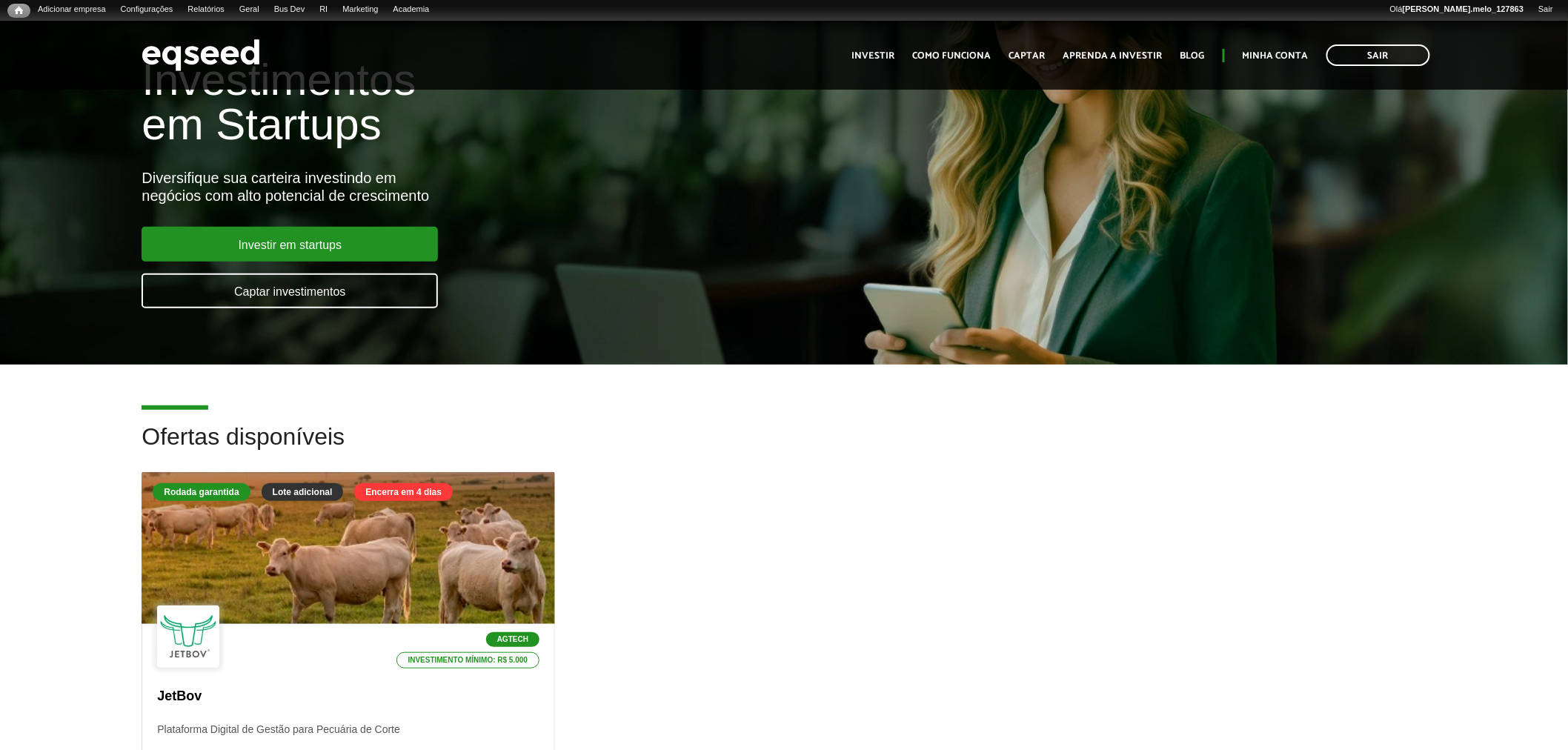
scroll to position [0, 0]
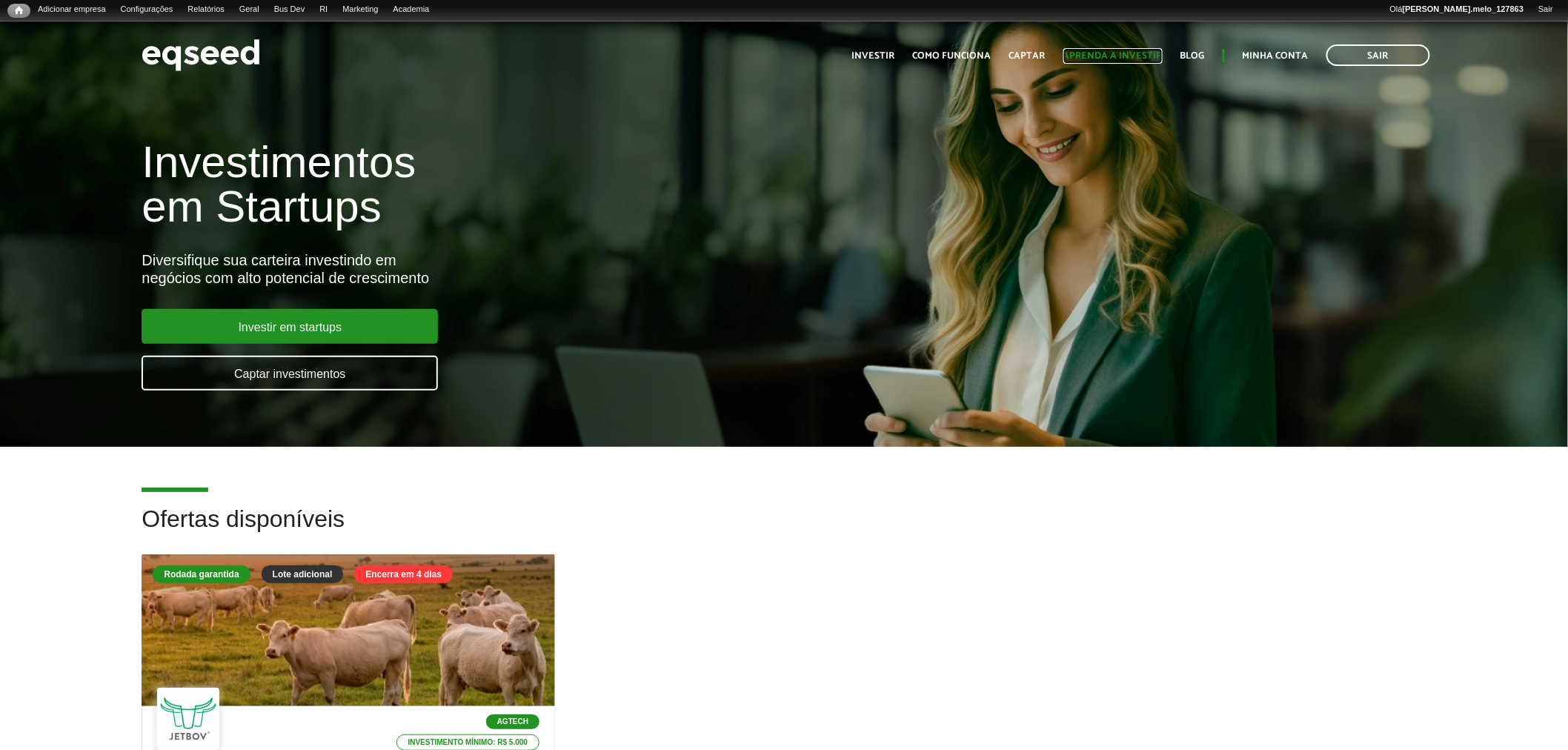
click at [1130, 51] on link "Aprenda a investir" at bounding box center [1113, 56] width 99 height 9
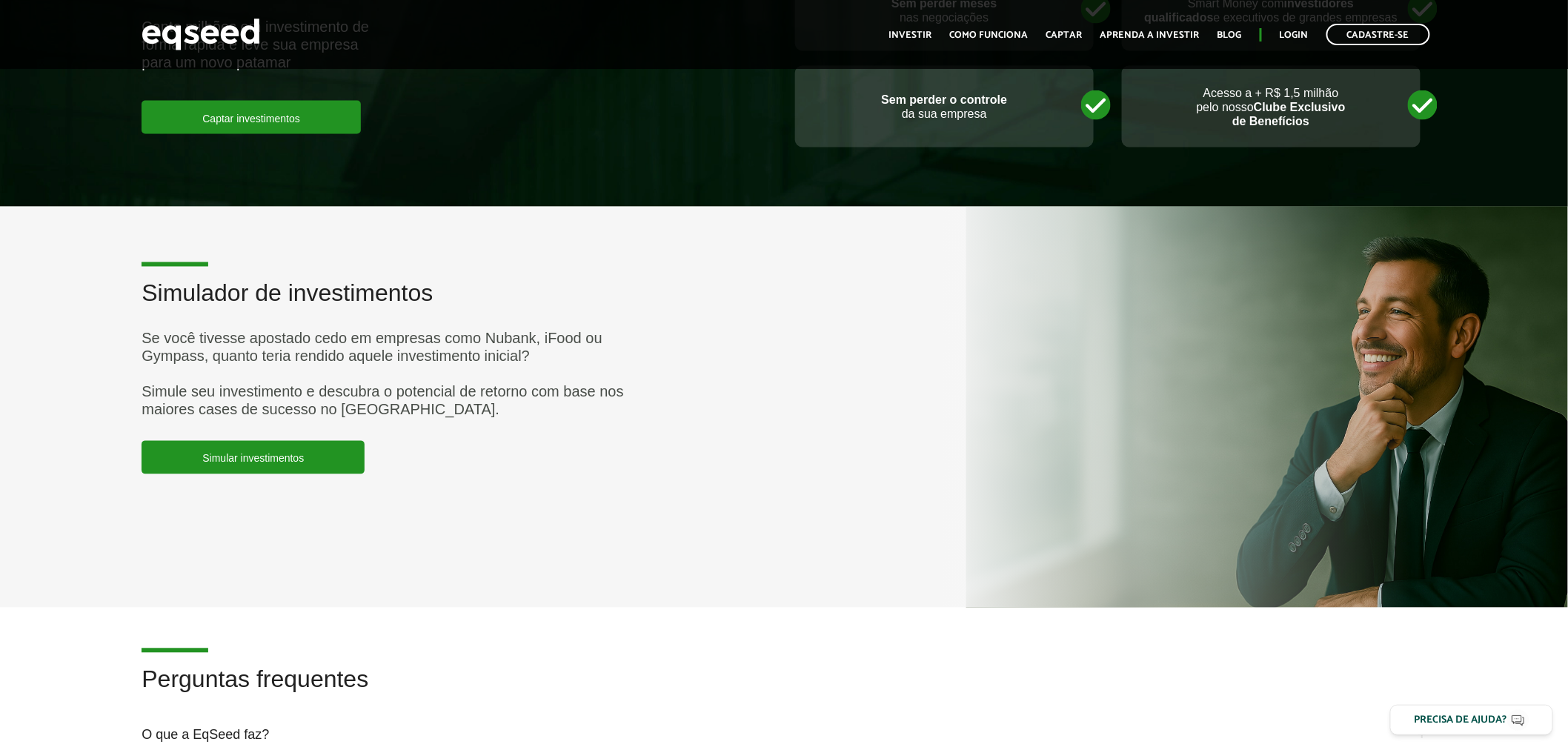
scroll to position [3376, 0]
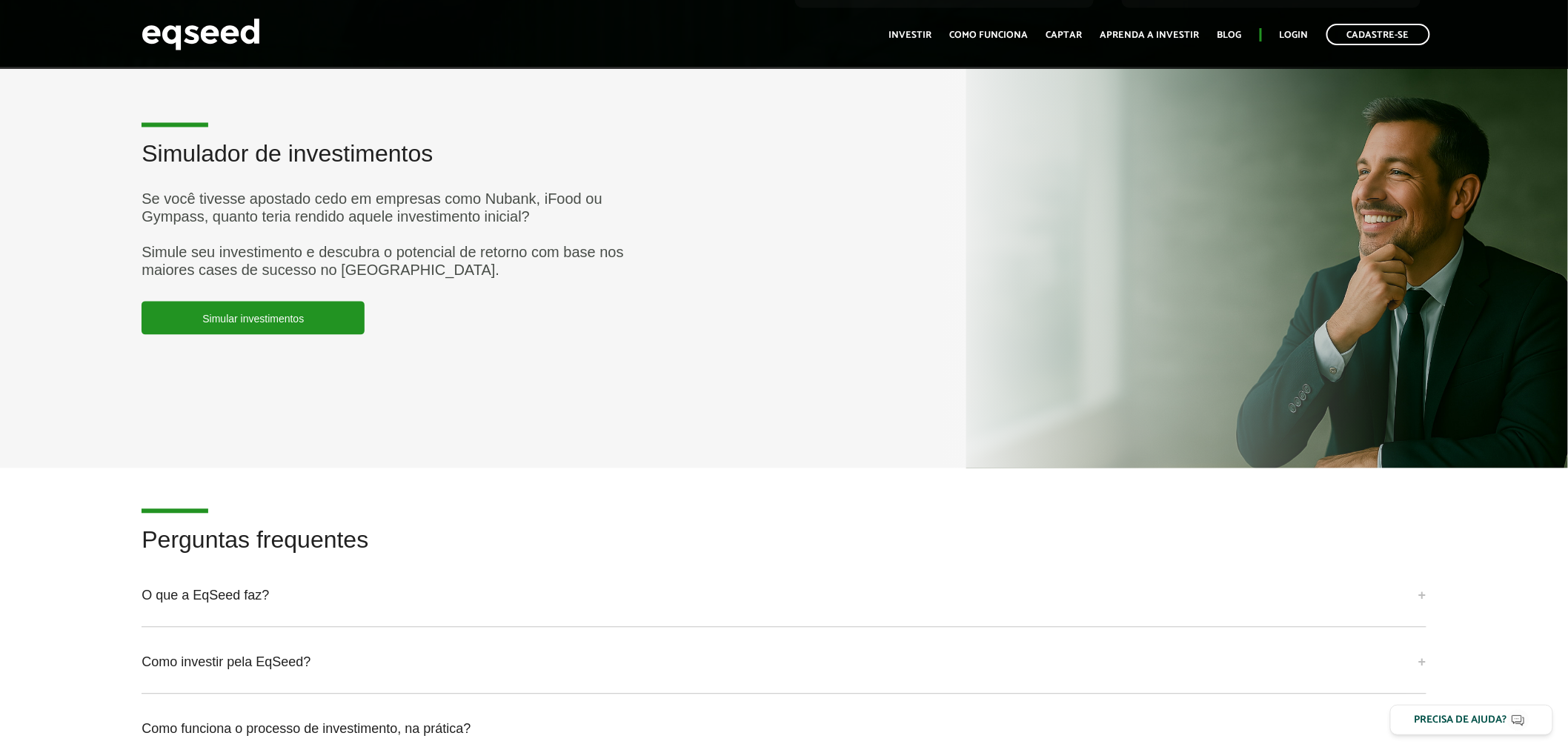
scroll to position [3707, 0]
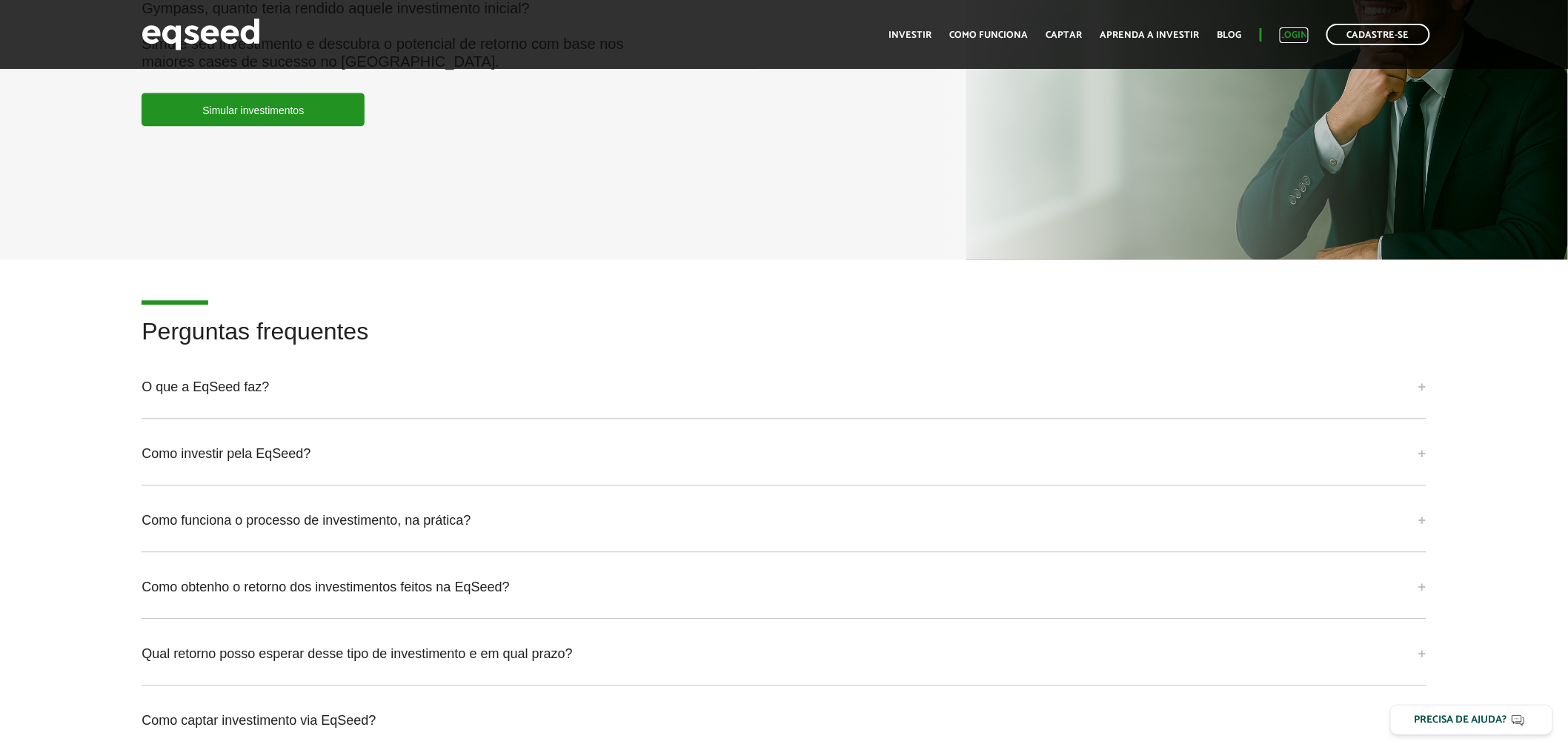
click at [1306, 36] on link "Login" at bounding box center [1294, 35] width 29 height 9
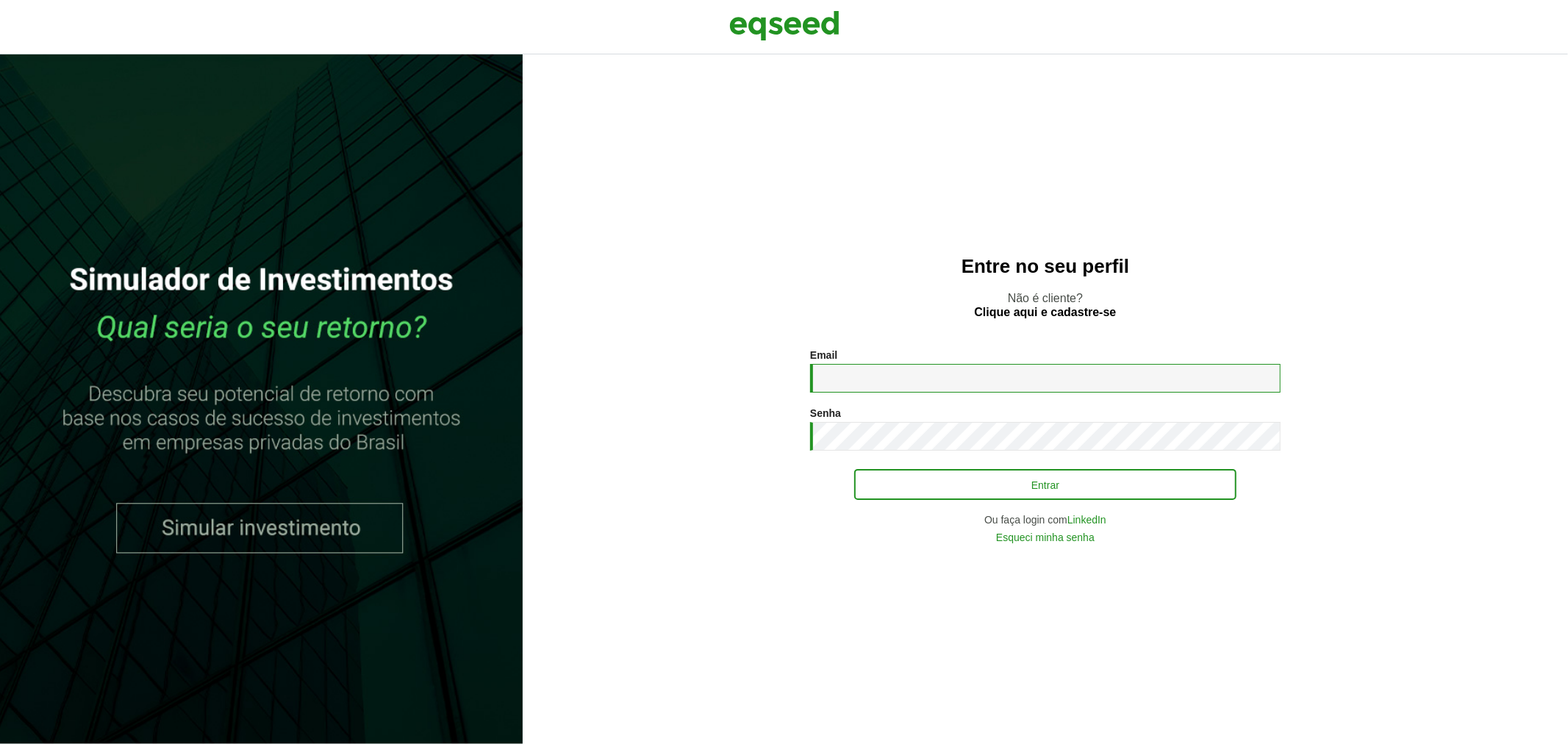
type input "**********"
click at [1085, 489] on button "Entrar" at bounding box center [1045, 485] width 383 height 28
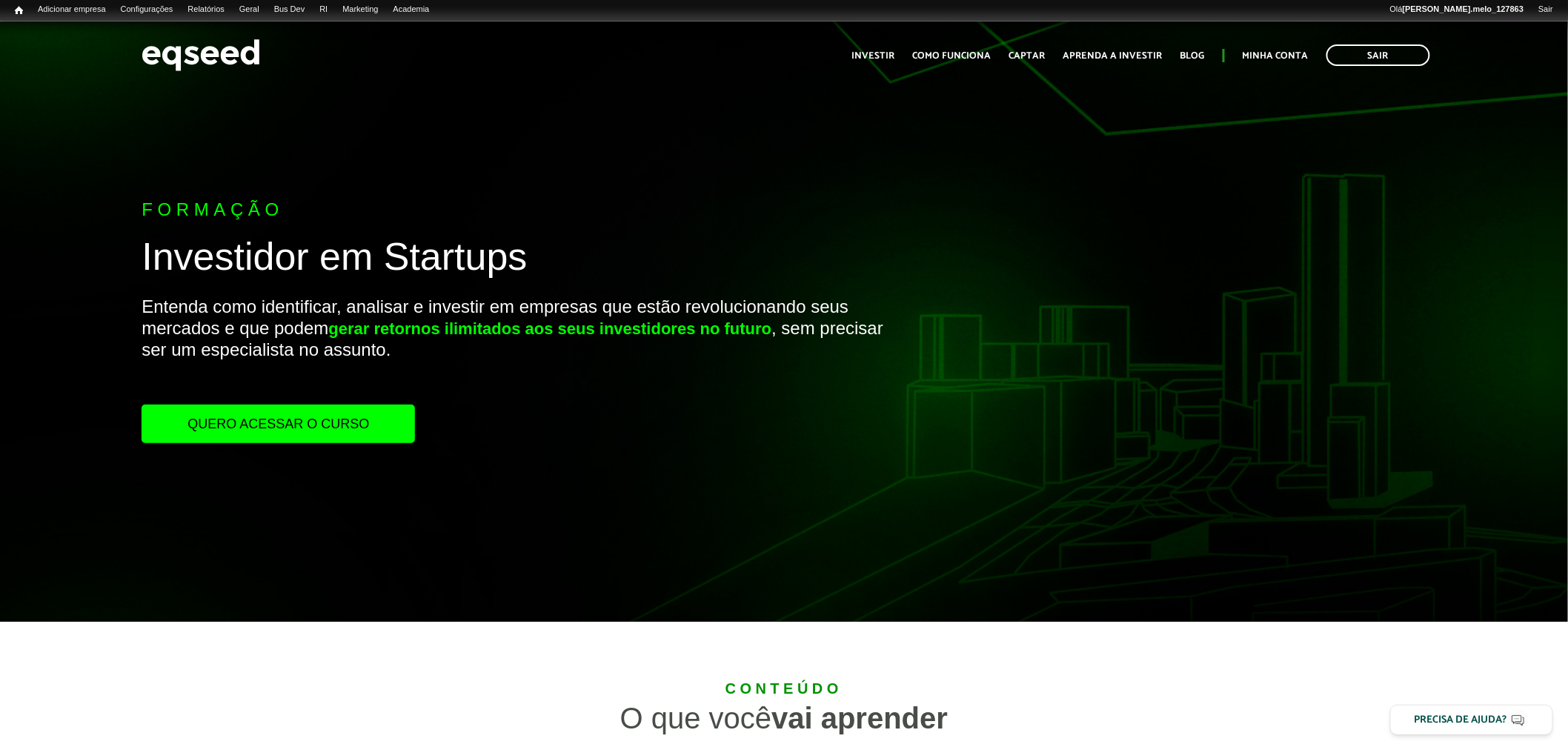
click at [313, 434] on link "Quero acessar o curso" at bounding box center [278, 424] width 273 height 39
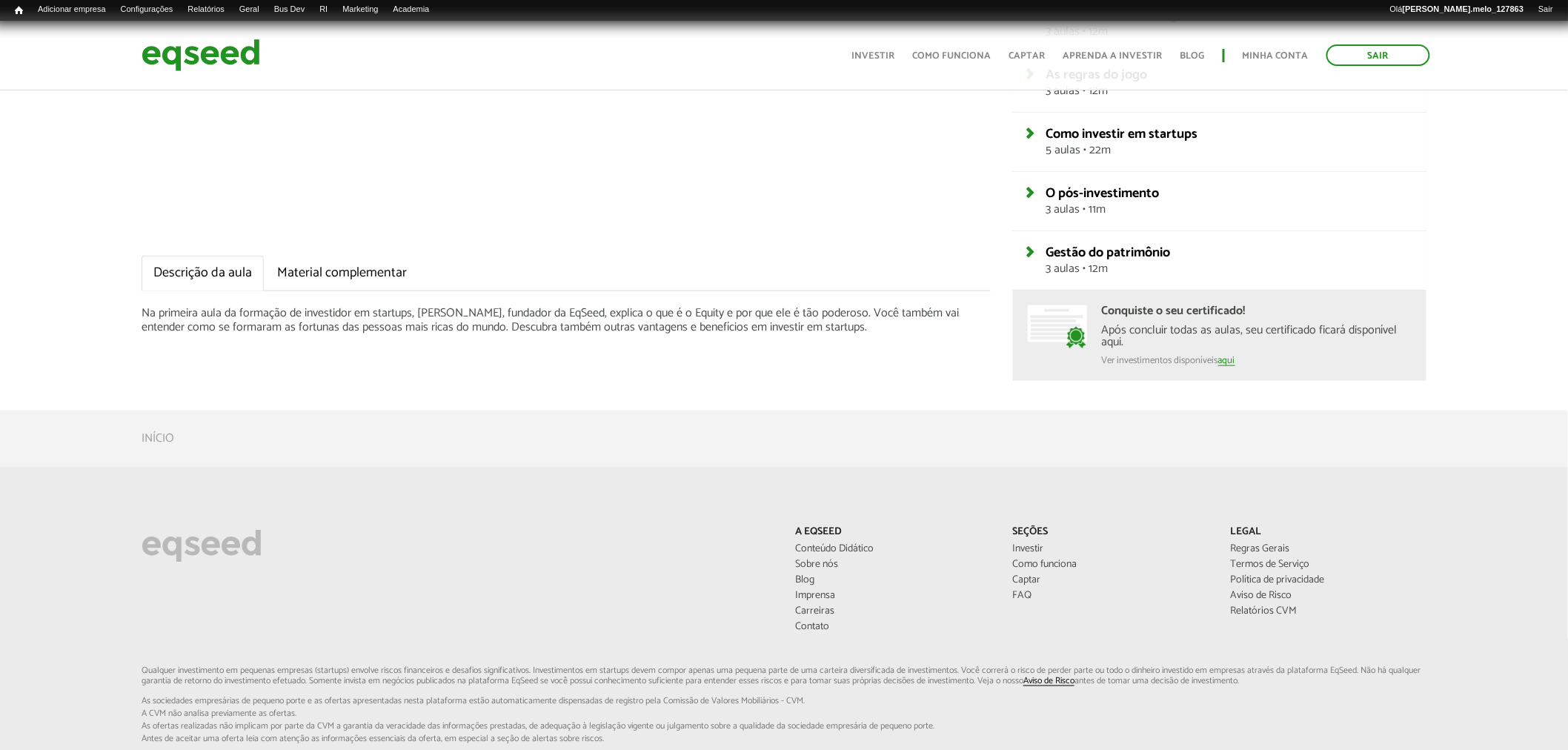
scroll to position [493, 0]
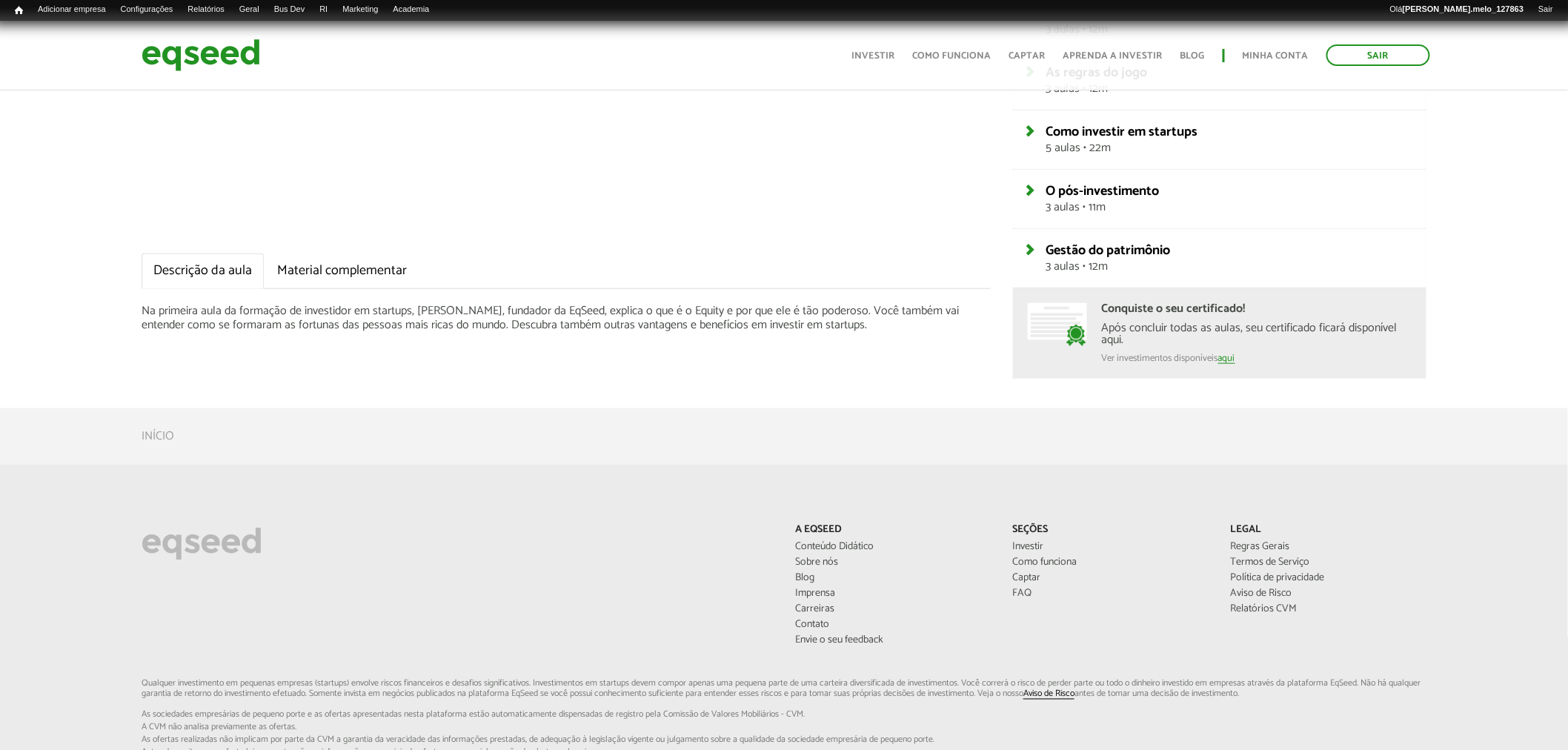
click at [1144, 323] on div "Após concluir todas as aulas, seu certificado ficará disponível aqui." at bounding box center [1256, 334] width 309 height 24
click at [1114, 254] on span "Gestão do patrimônio" at bounding box center [1109, 251] width 124 height 23
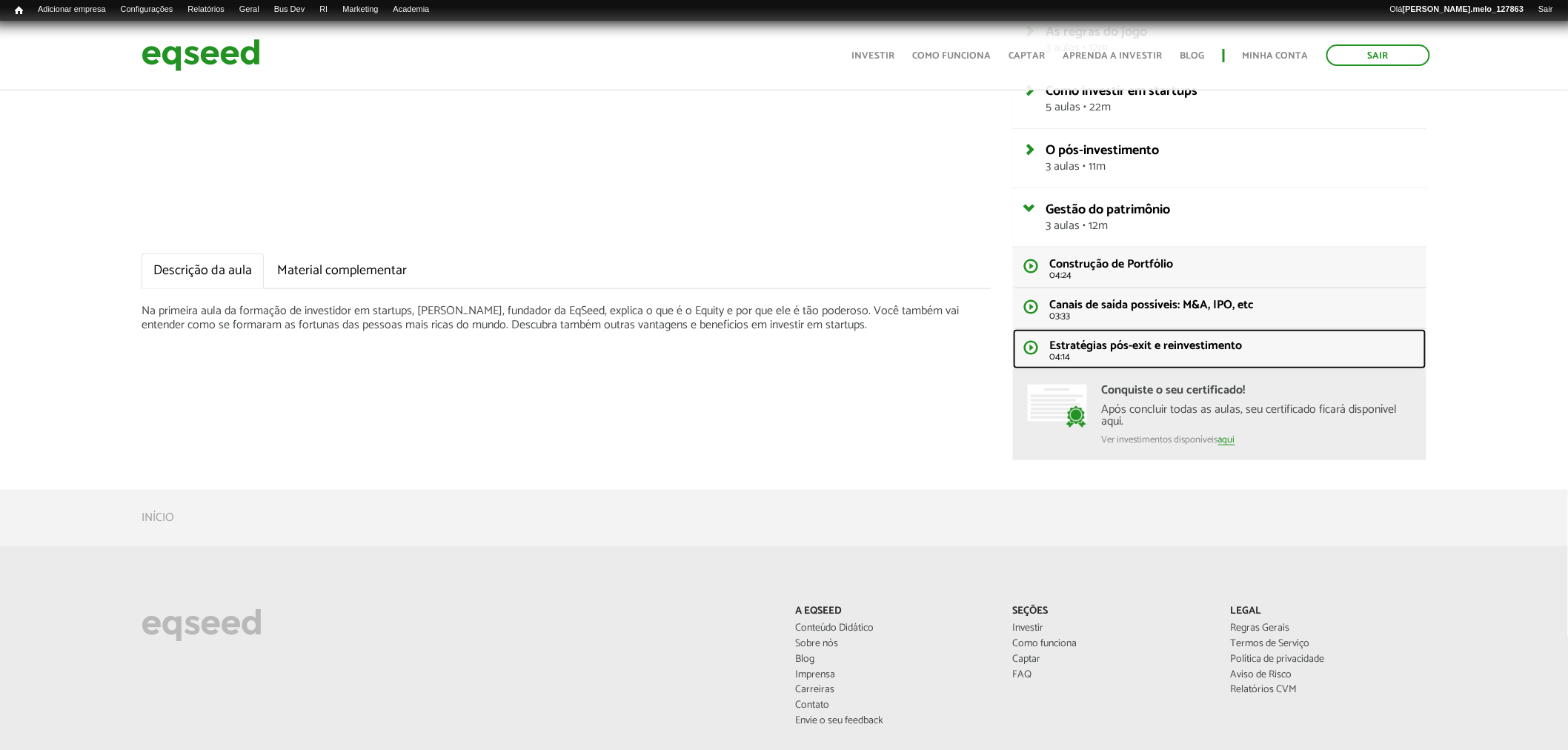
click at [1077, 349] on span "Estratégias pós-exit e reinvestimento" at bounding box center [1146, 345] width 192 height 20
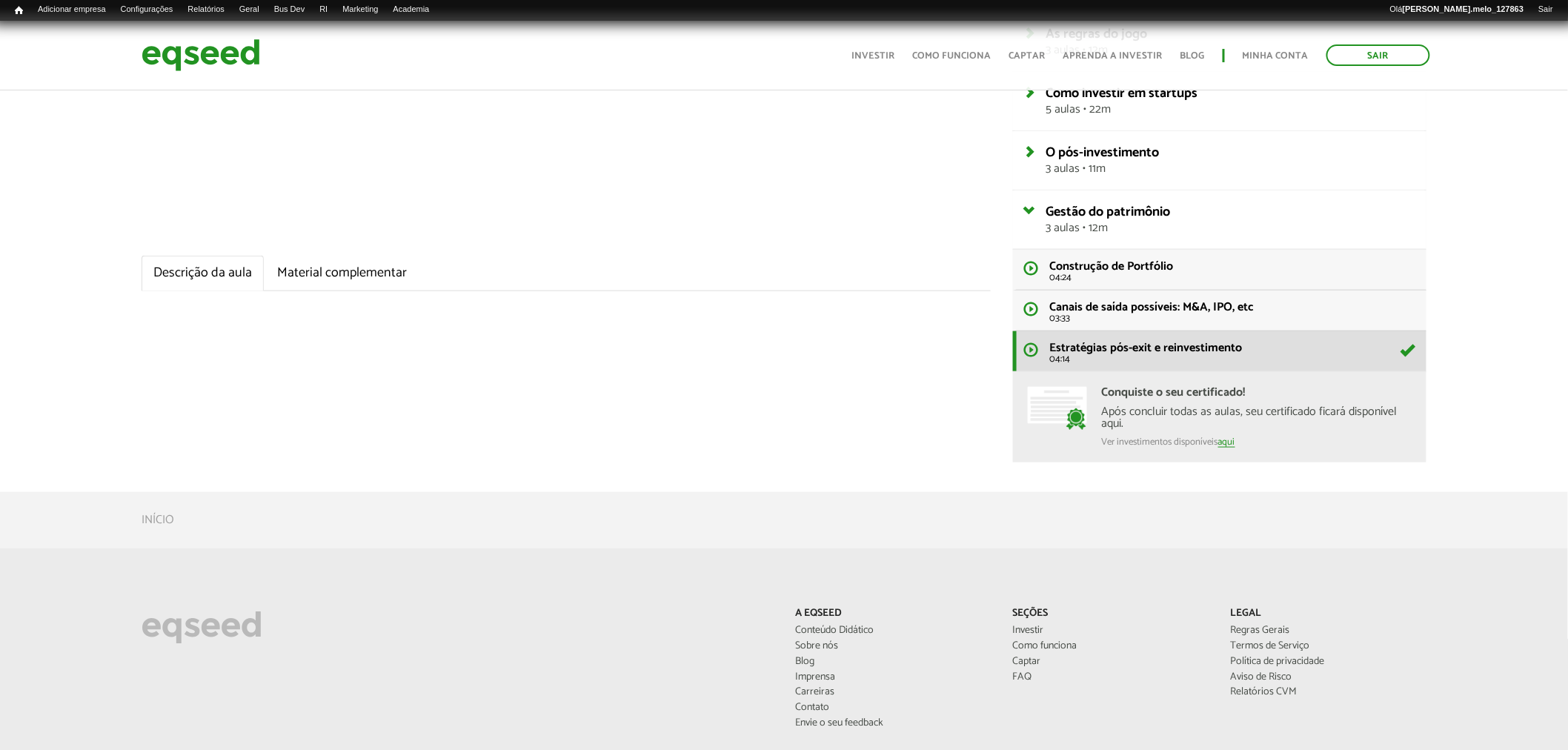
scroll to position [493, 0]
click at [1233, 442] on link "aqui" at bounding box center [1227, 440] width 17 height 10
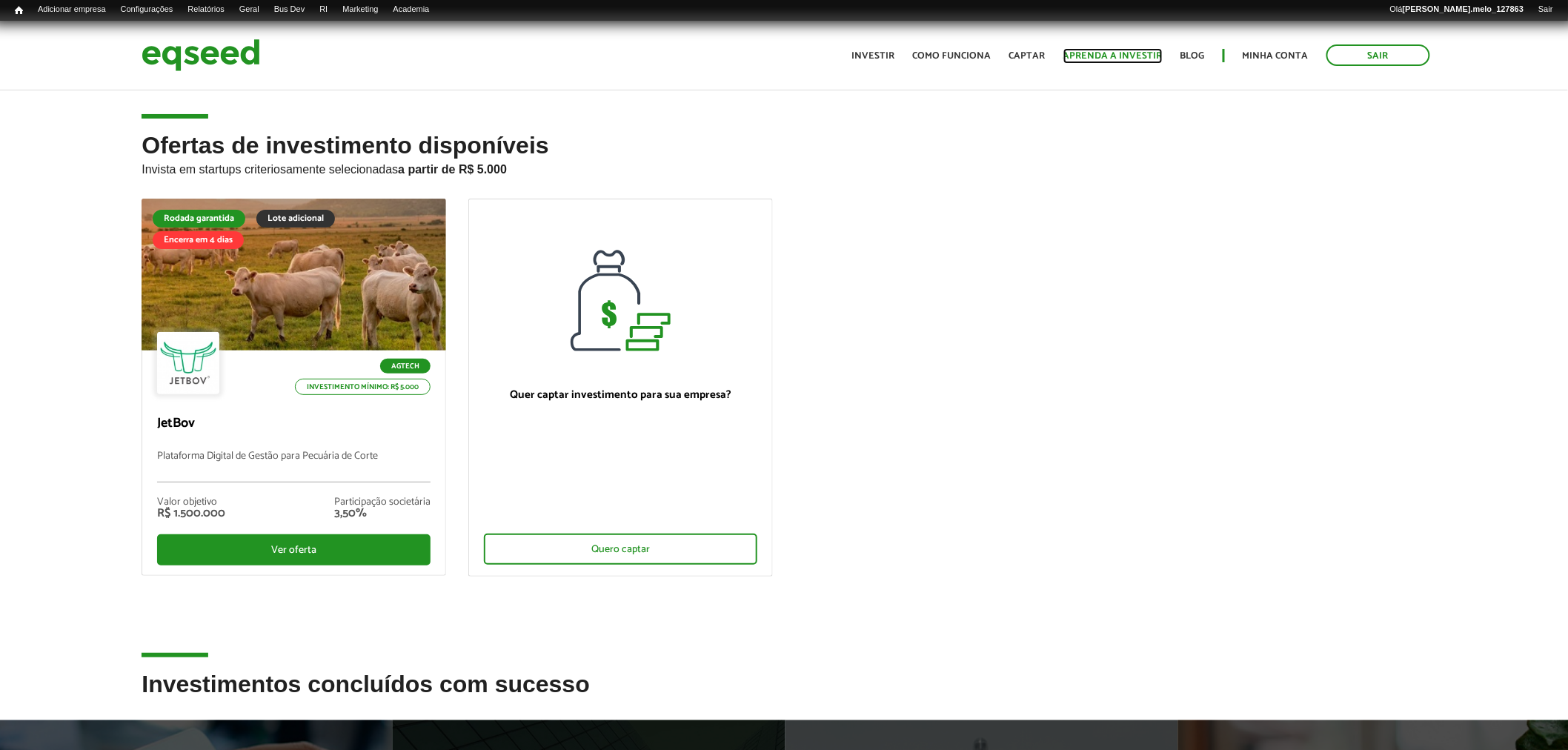
click at [1116, 58] on link "Aprenda a investir" at bounding box center [1113, 56] width 99 height 9
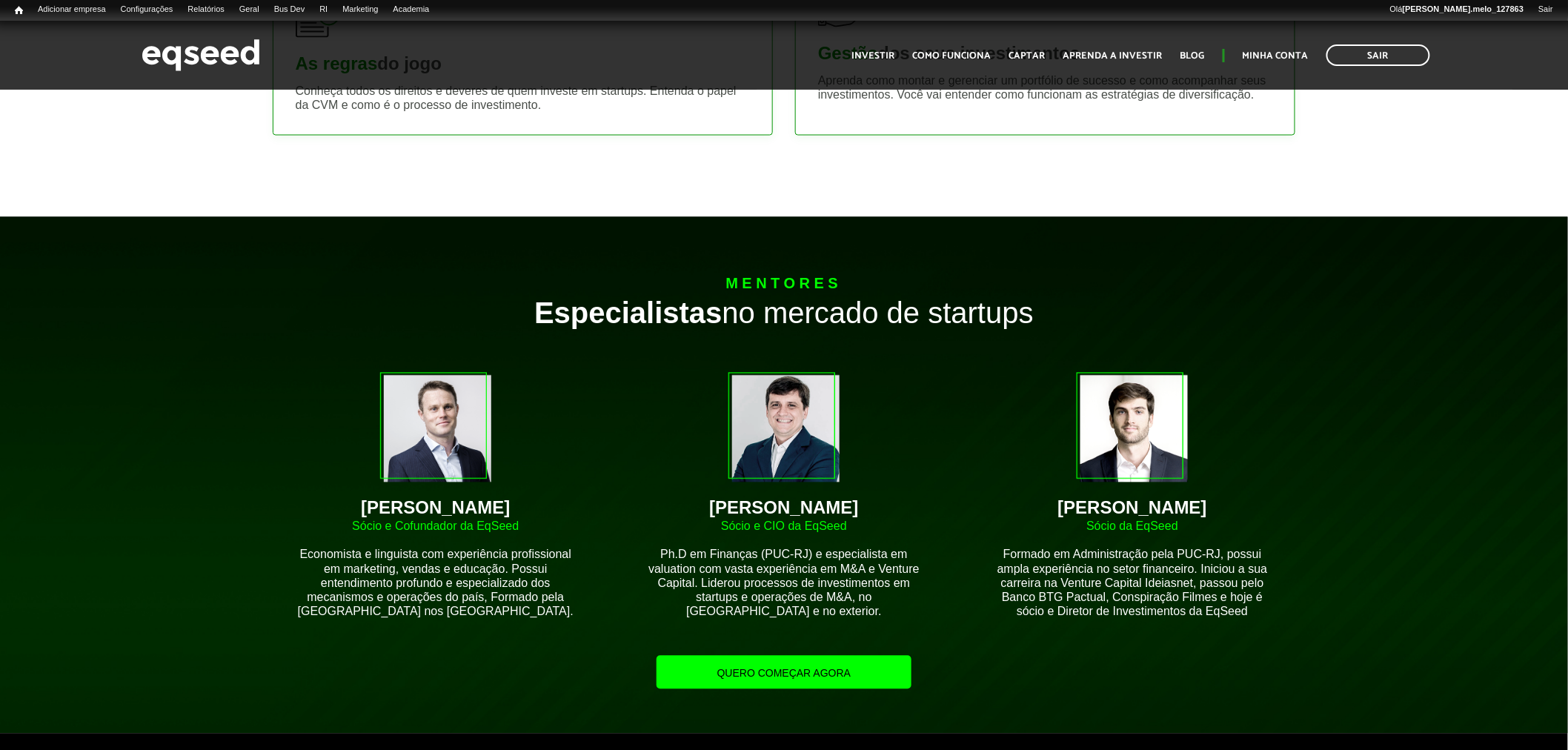
scroll to position [1019, 0]
